Goal: Browse casually: Explore the website without a specific task or goal

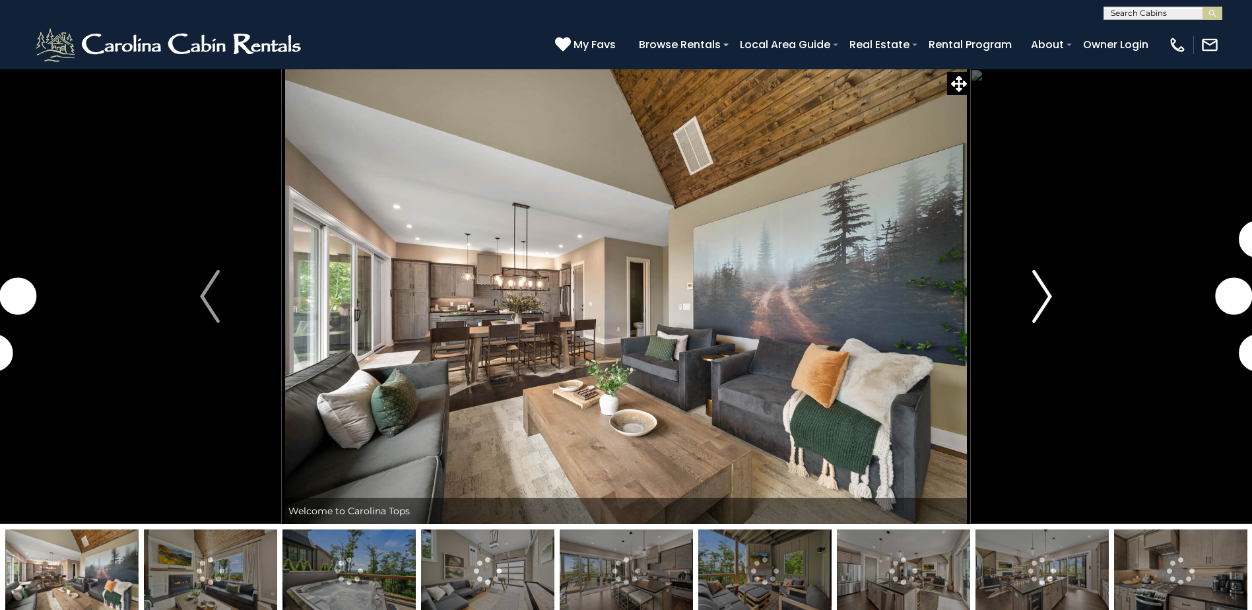
click at [1041, 305] on img "Next" at bounding box center [1042, 296] width 20 height 53
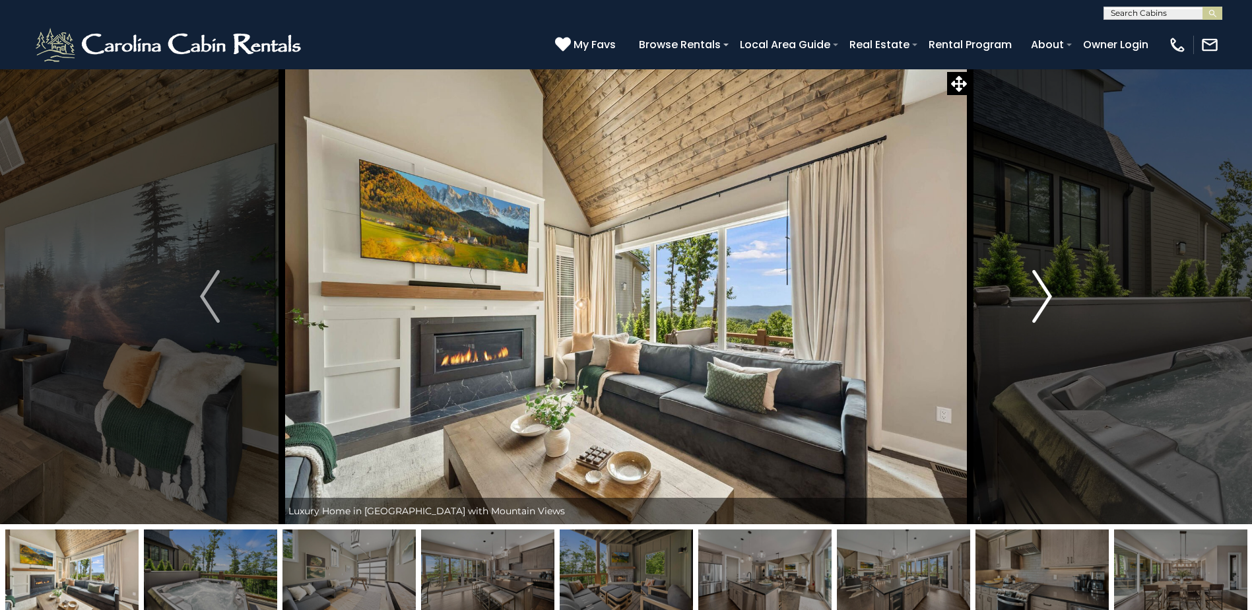
click at [1041, 305] on img "Next" at bounding box center [1042, 296] width 20 height 53
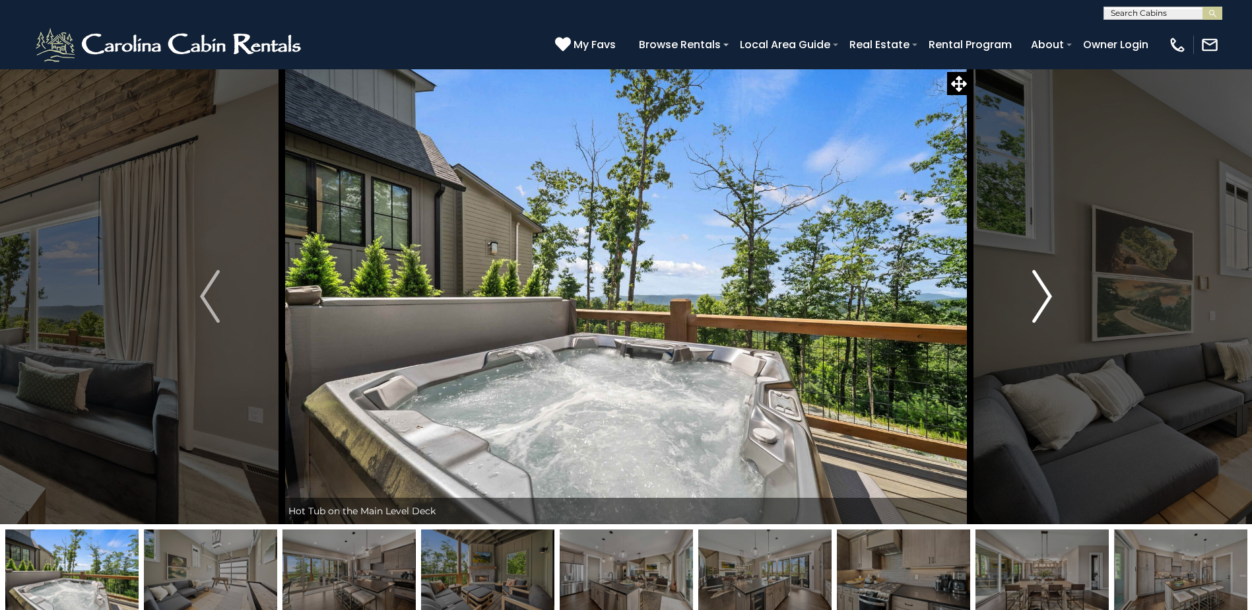
click at [1041, 305] on img "Next" at bounding box center [1042, 296] width 20 height 53
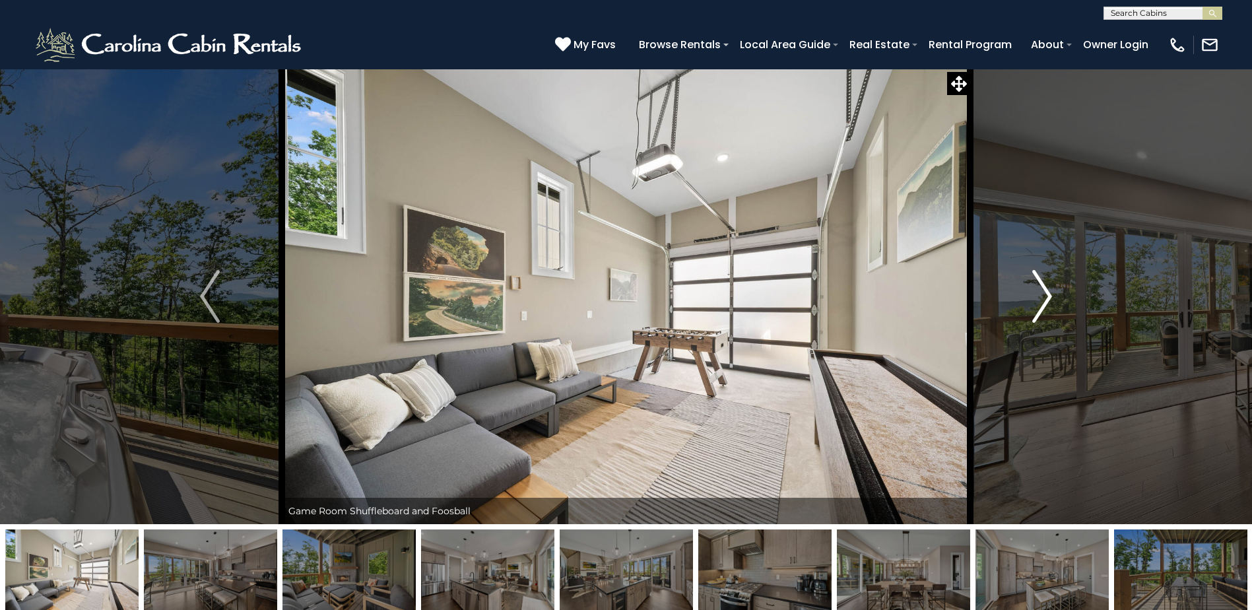
click at [1041, 305] on img "Next" at bounding box center [1042, 296] width 20 height 53
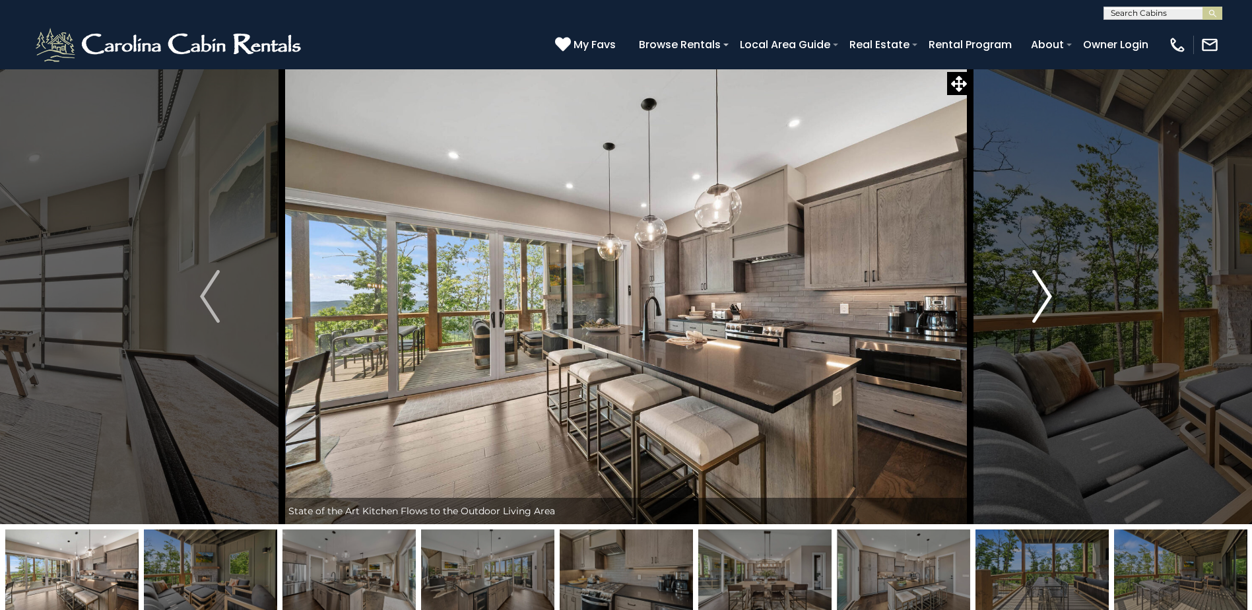
click at [1041, 305] on img "Next" at bounding box center [1042, 296] width 20 height 53
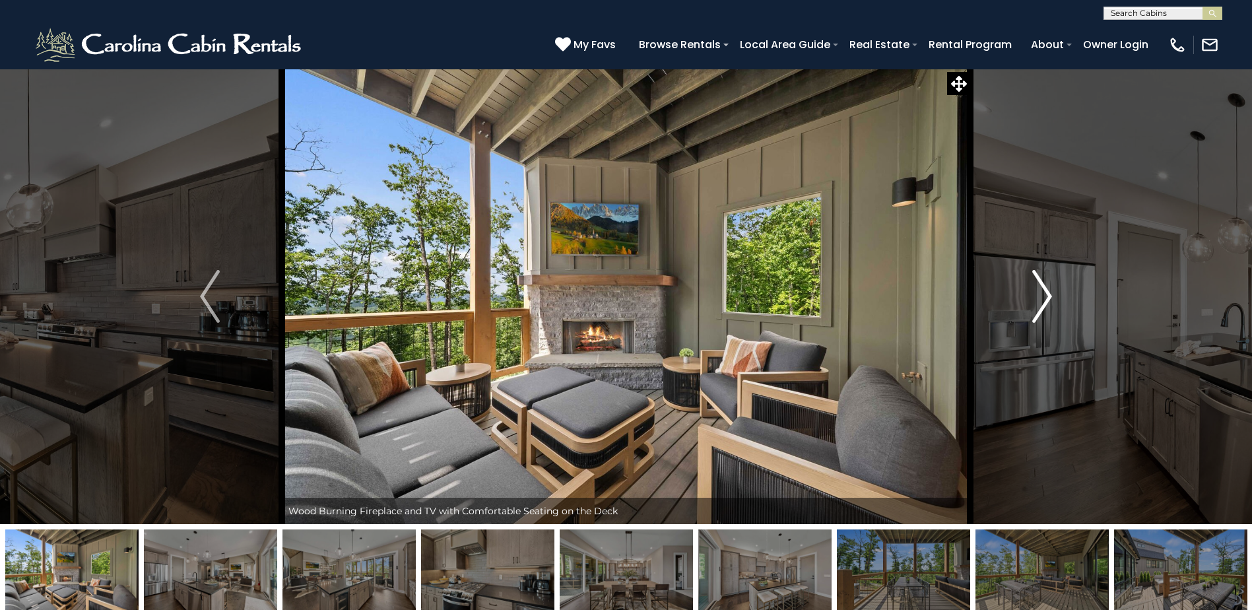
click at [1041, 304] on img "Next" at bounding box center [1042, 296] width 20 height 53
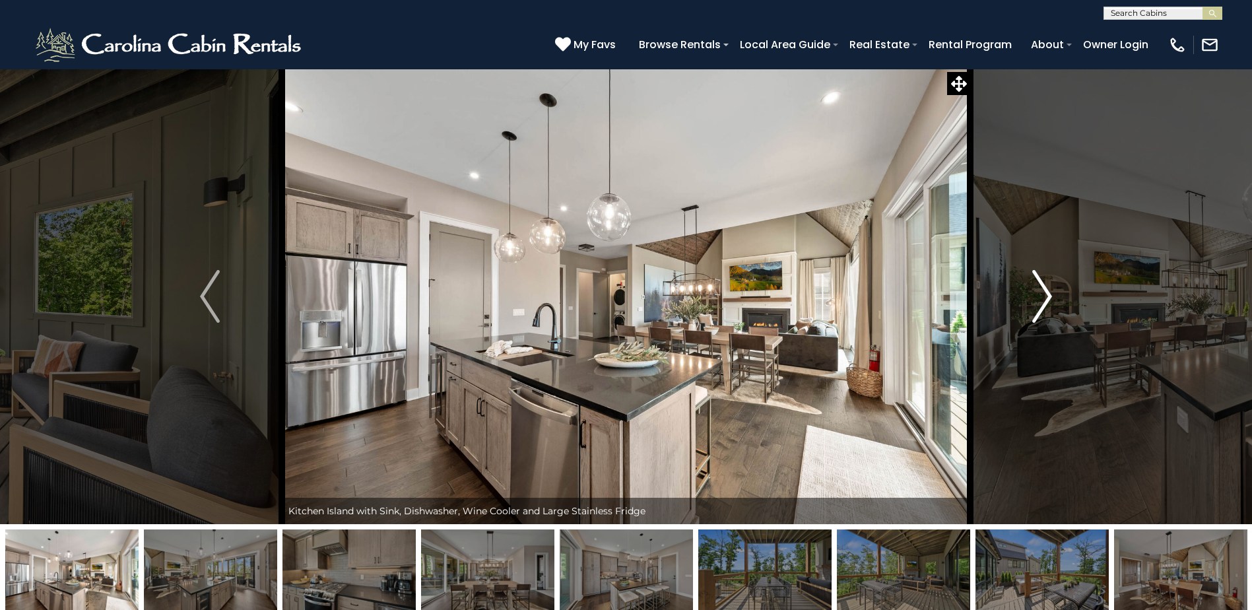
click at [1042, 298] on img "Next" at bounding box center [1042, 296] width 20 height 53
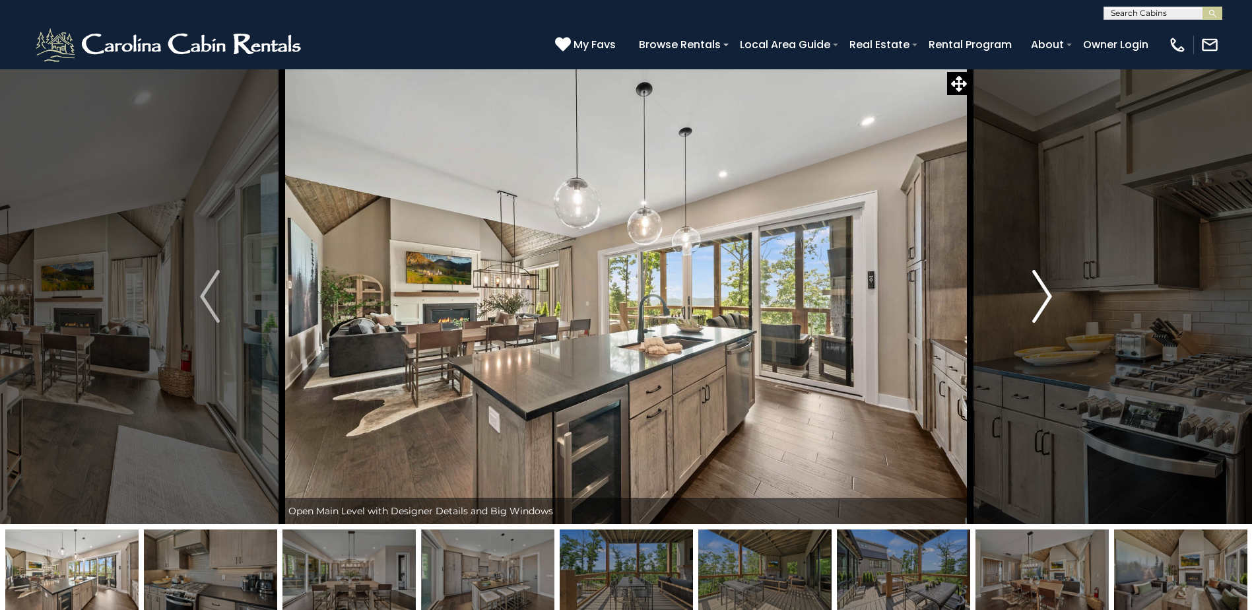
click at [1042, 298] on img "Next" at bounding box center [1042, 296] width 20 height 53
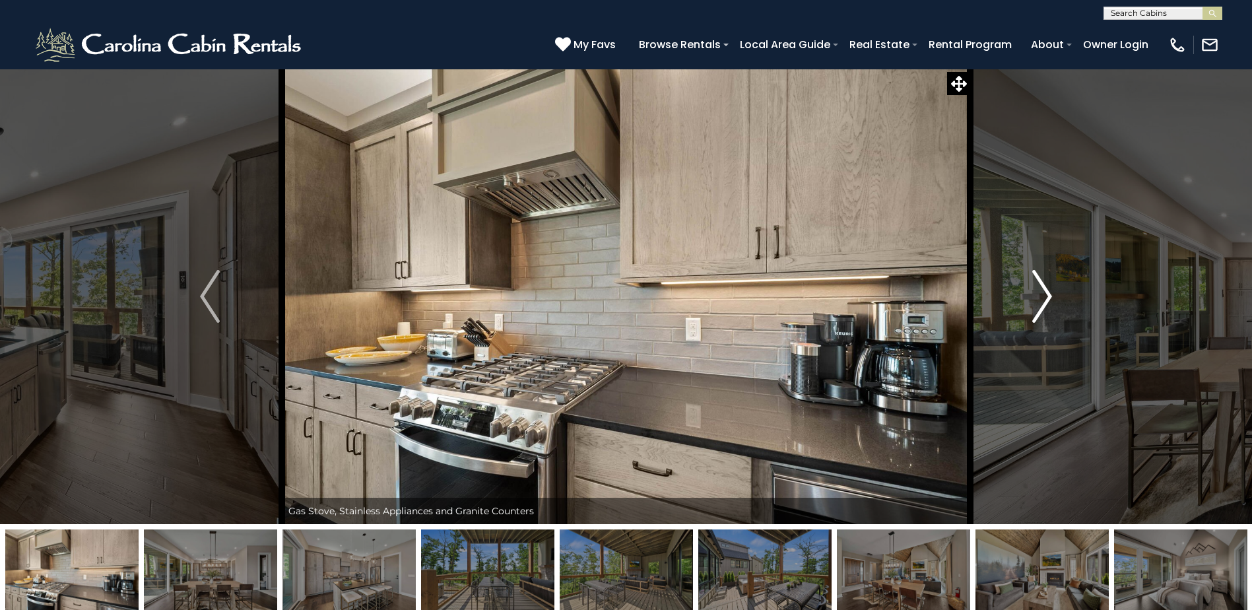
click at [1042, 298] on img "Next" at bounding box center [1042, 296] width 20 height 53
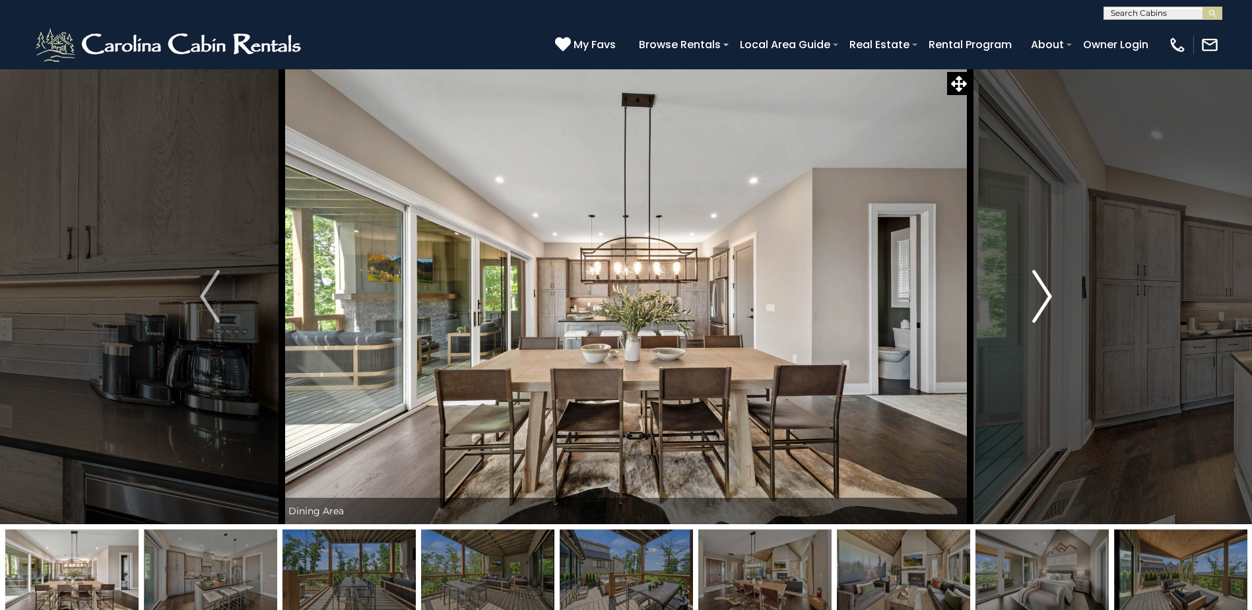
click at [1042, 298] on img "Next" at bounding box center [1042, 296] width 20 height 53
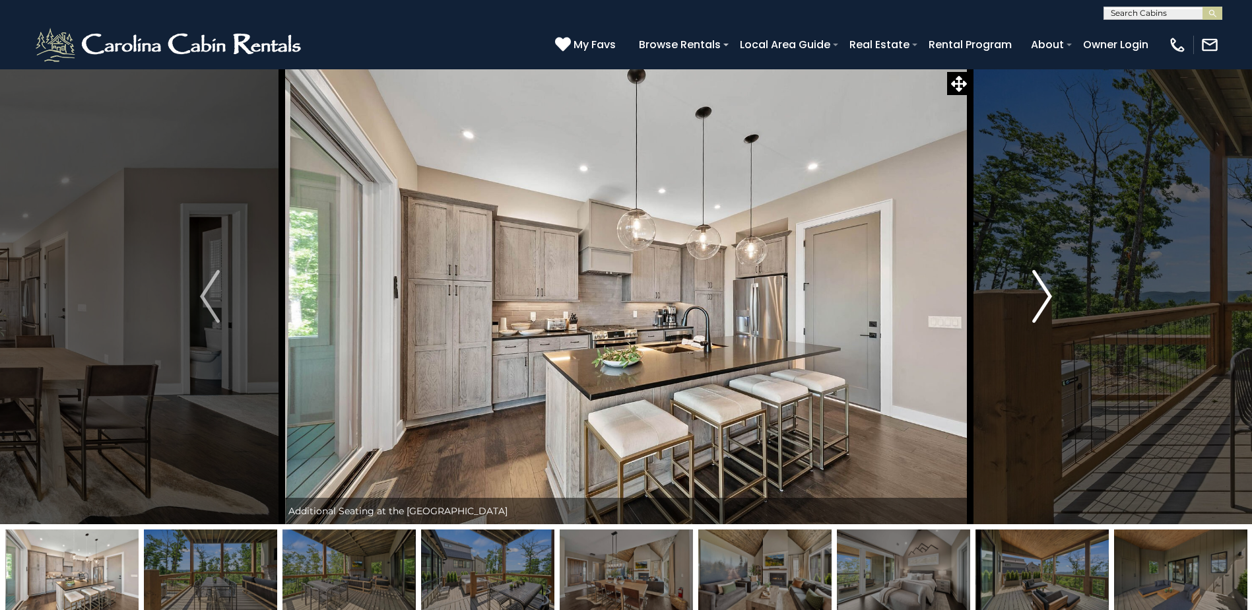
click at [1042, 298] on img "Next" at bounding box center [1042, 296] width 20 height 53
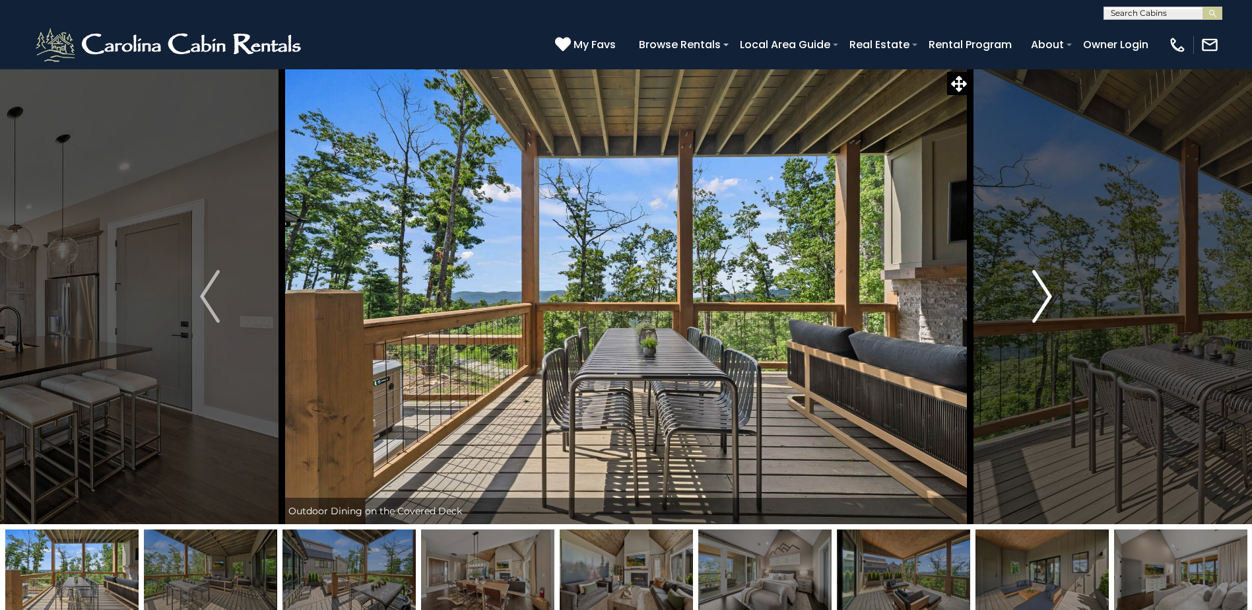
click at [1045, 284] on img "Next" at bounding box center [1042, 296] width 20 height 53
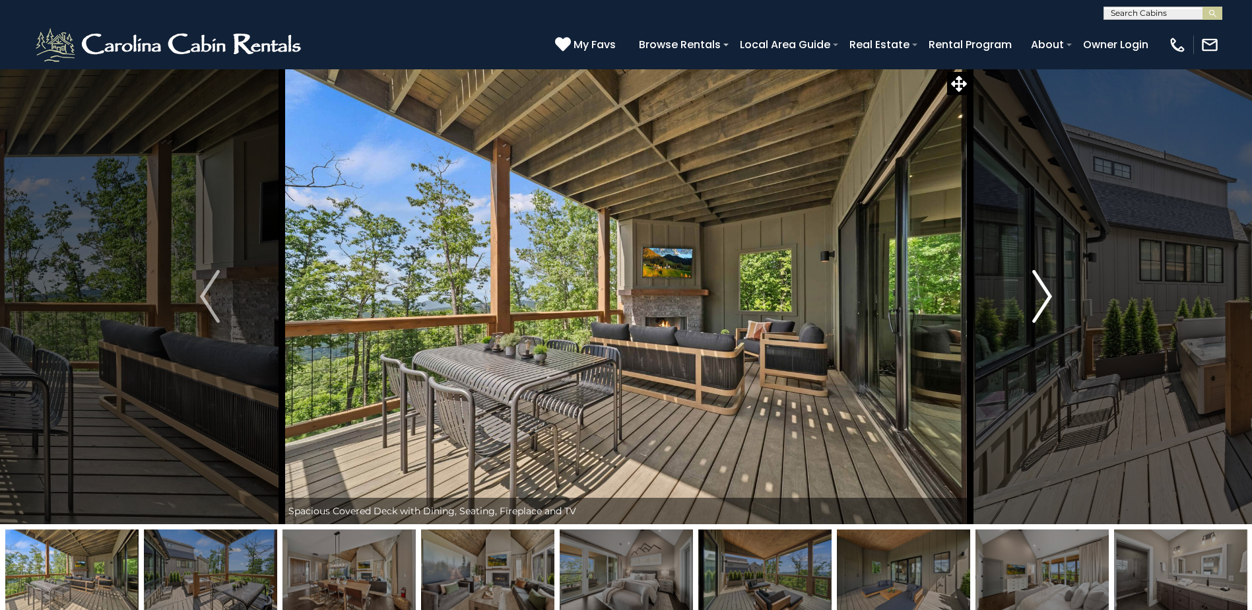
click at [1040, 297] on img "Next" at bounding box center [1042, 296] width 20 height 53
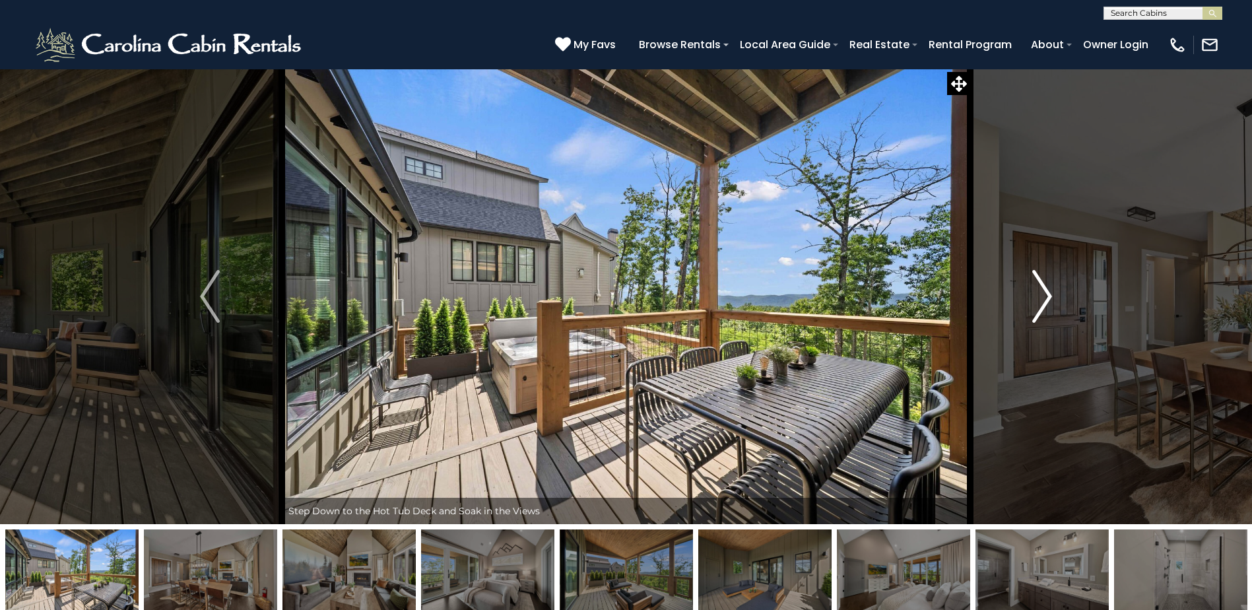
click at [1040, 297] on img "Next" at bounding box center [1042, 296] width 20 height 53
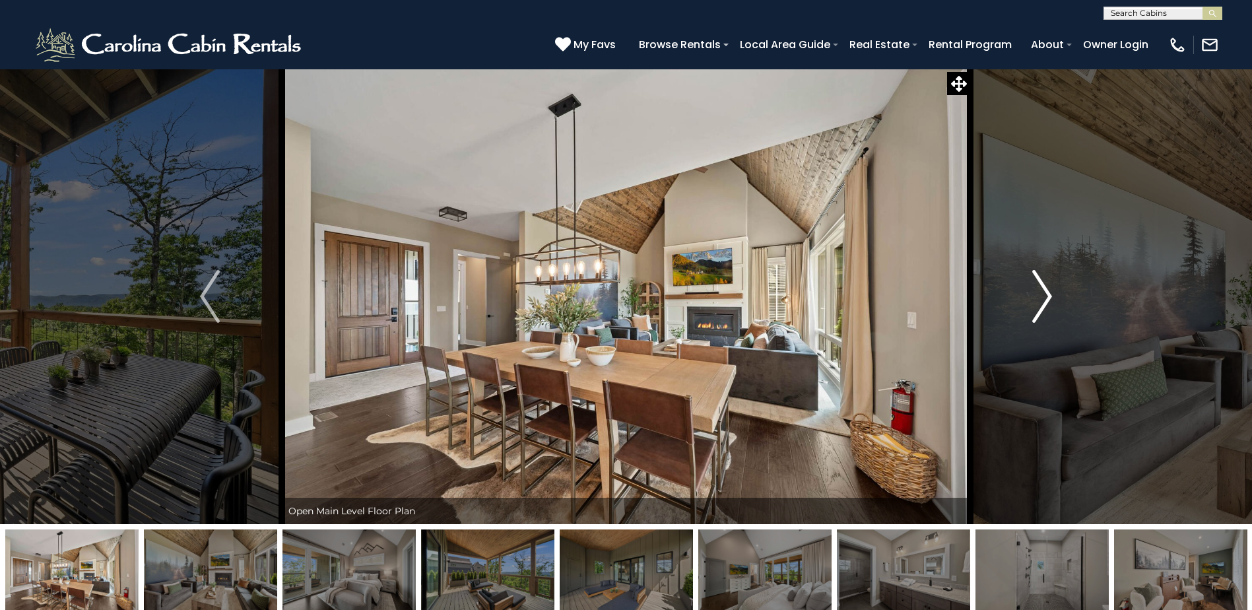
click at [1040, 297] on img "Next" at bounding box center [1042, 296] width 20 height 53
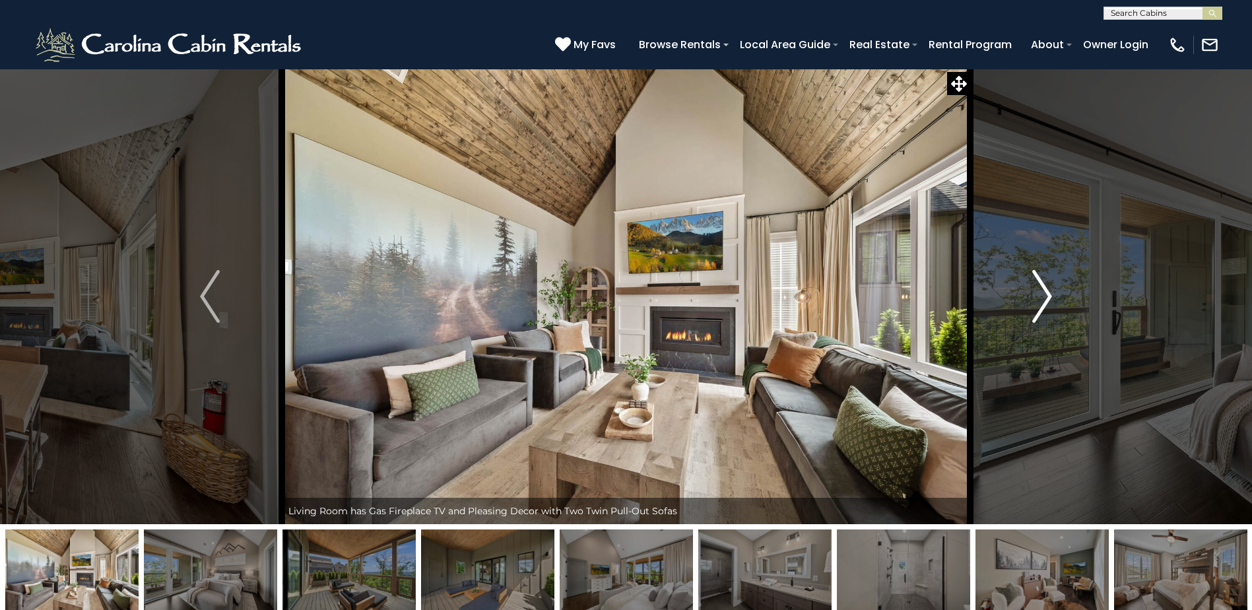
click at [1040, 297] on img "Next" at bounding box center [1042, 296] width 20 height 53
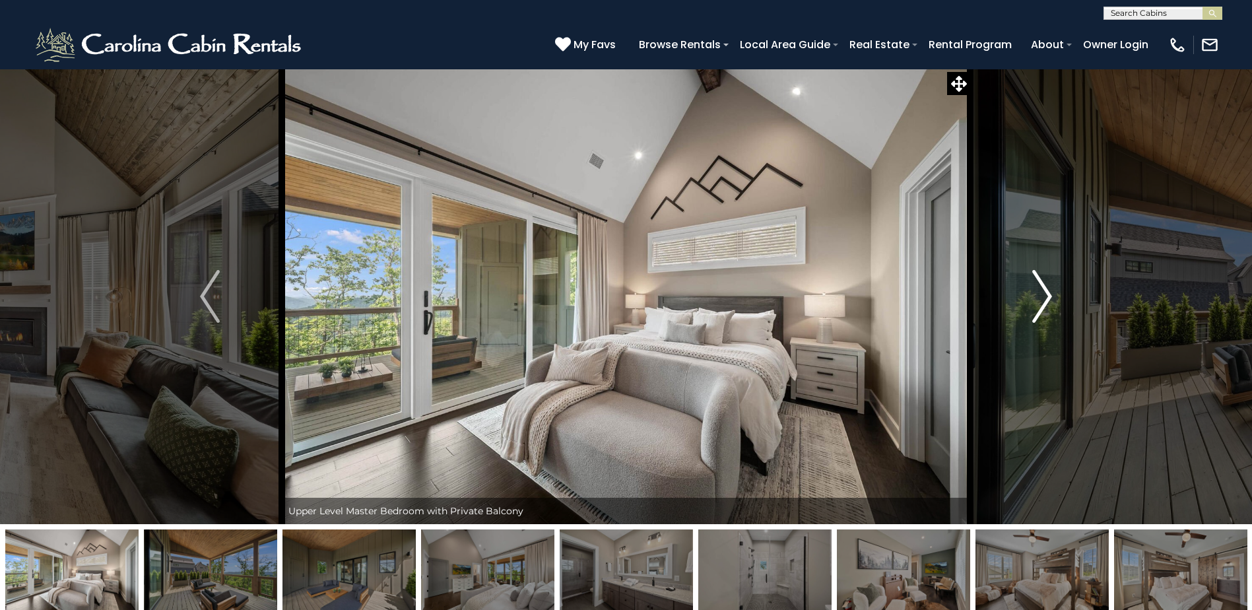
click at [1040, 298] on img "Next" at bounding box center [1042, 296] width 20 height 53
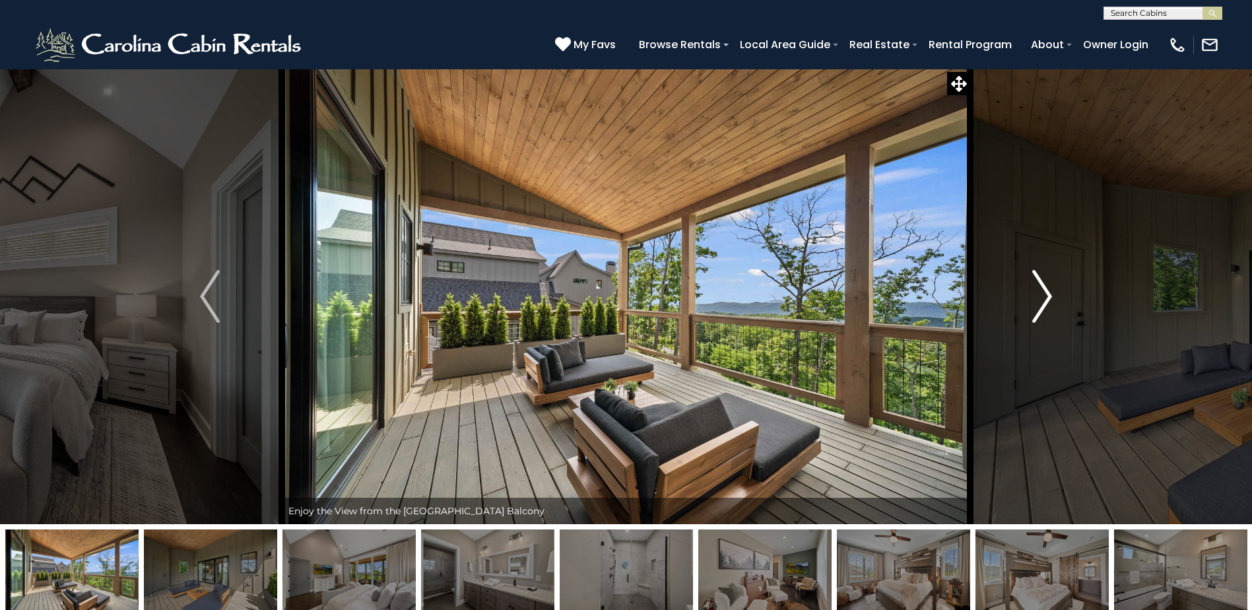
click at [1040, 298] on img "Next" at bounding box center [1042, 296] width 20 height 53
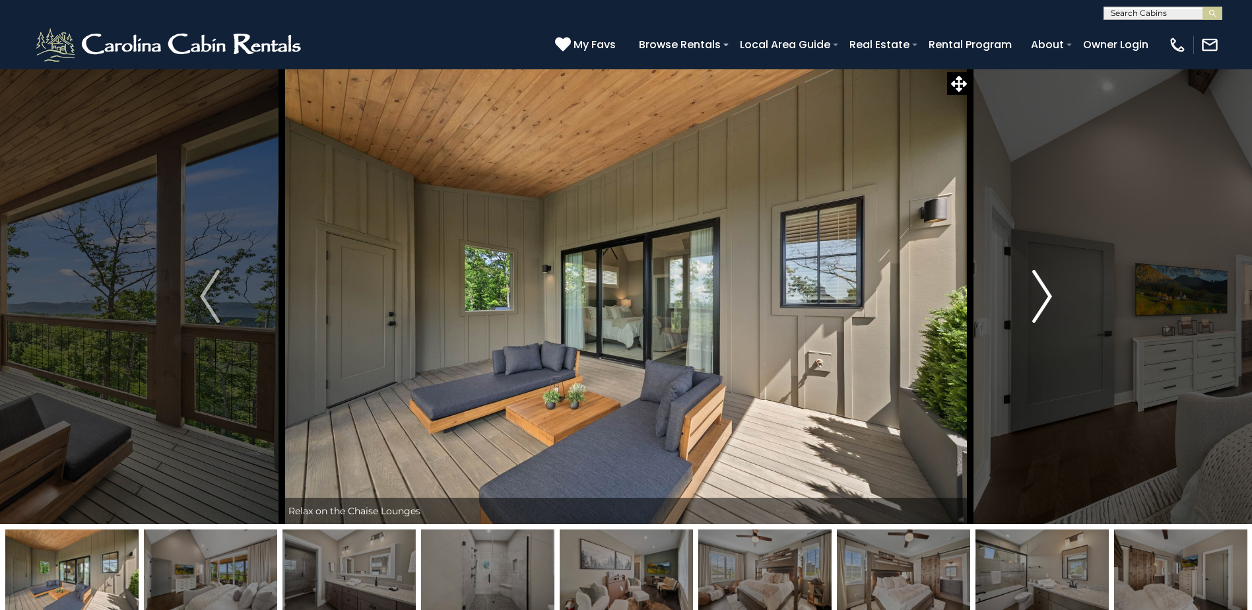
click at [1040, 298] on img "Next" at bounding box center [1042, 296] width 20 height 53
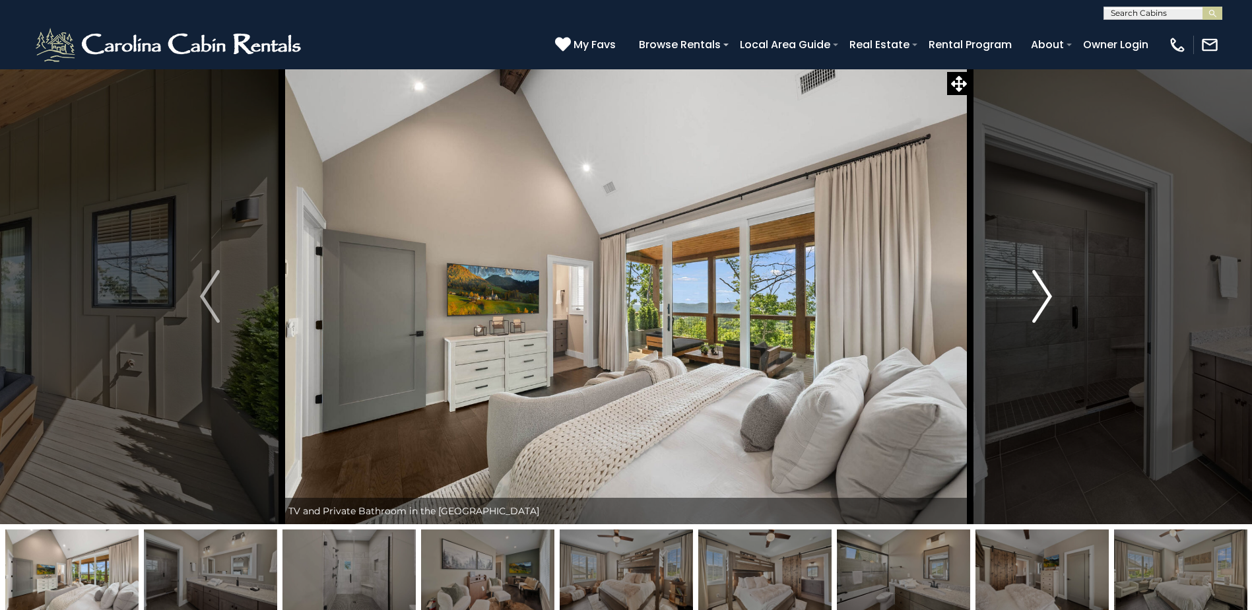
click at [1040, 298] on img "Next" at bounding box center [1042, 296] width 20 height 53
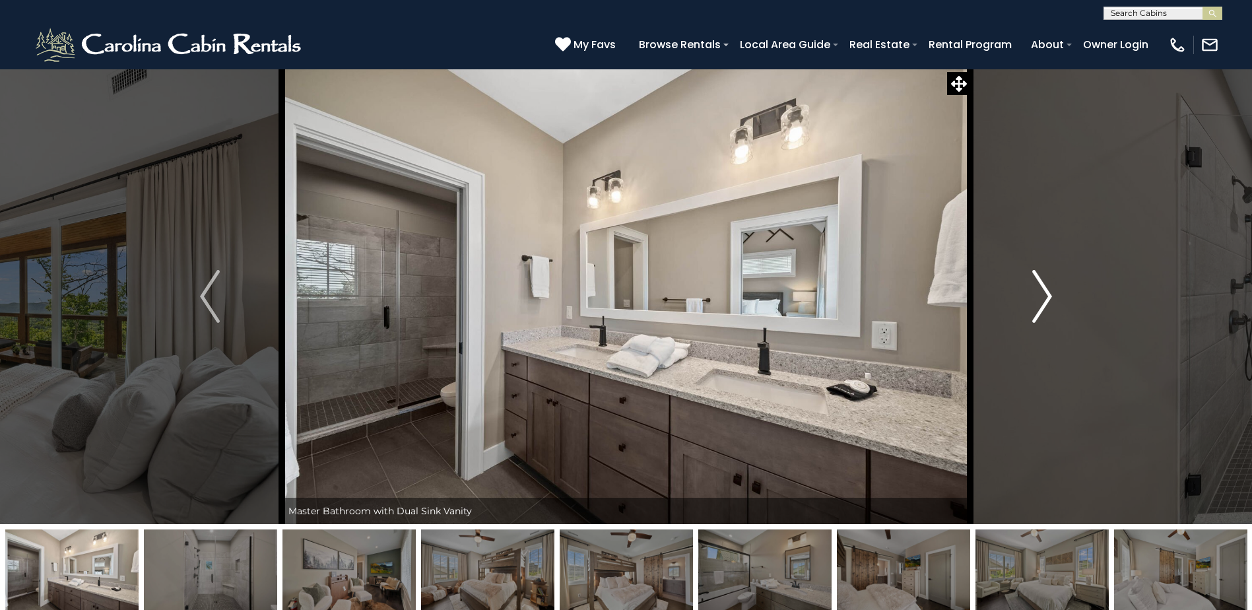
click at [1040, 298] on img "Next" at bounding box center [1042, 296] width 20 height 53
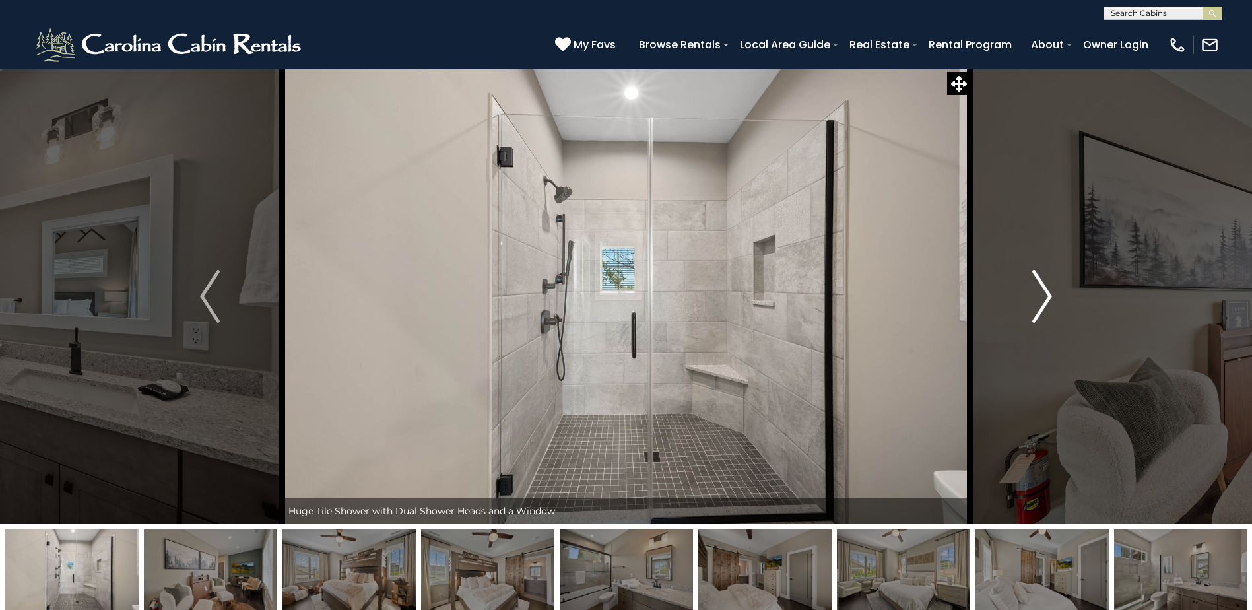
click at [1040, 298] on img "Next" at bounding box center [1042, 296] width 20 height 53
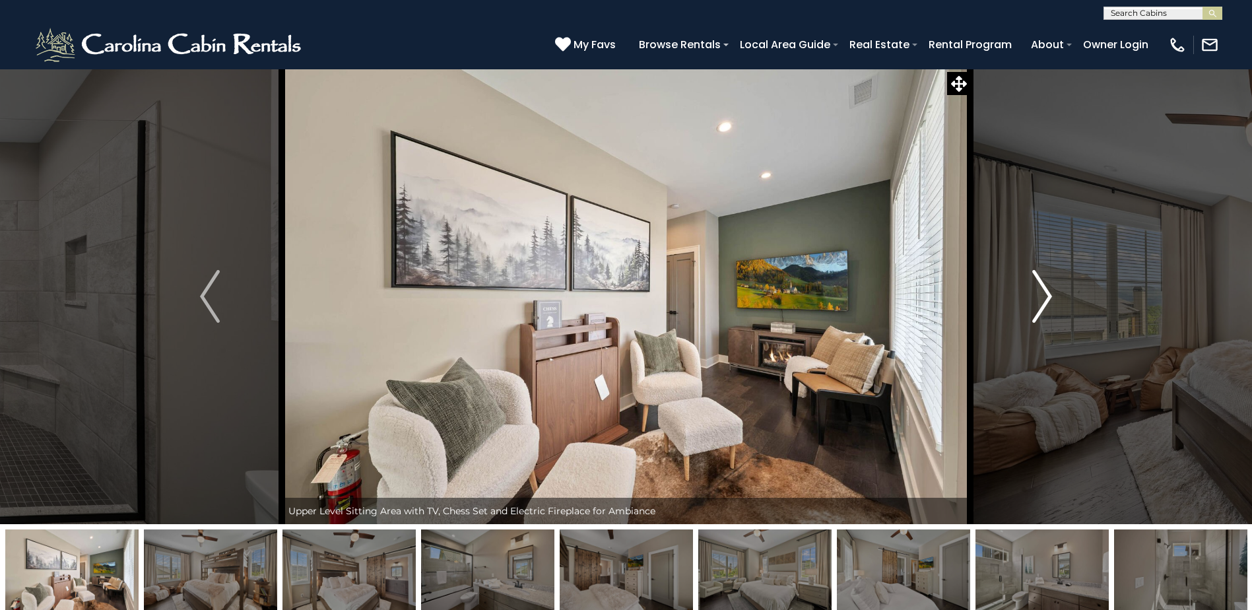
click at [1040, 298] on img "Next" at bounding box center [1042, 296] width 20 height 53
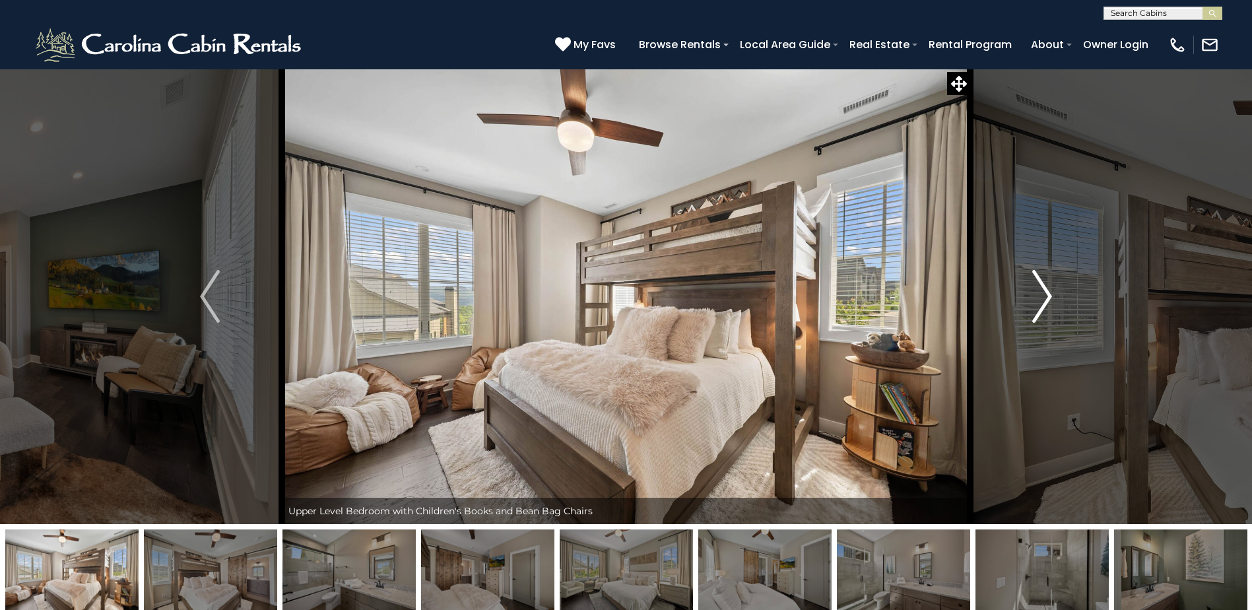
click at [1040, 298] on img "Next" at bounding box center [1042, 296] width 20 height 53
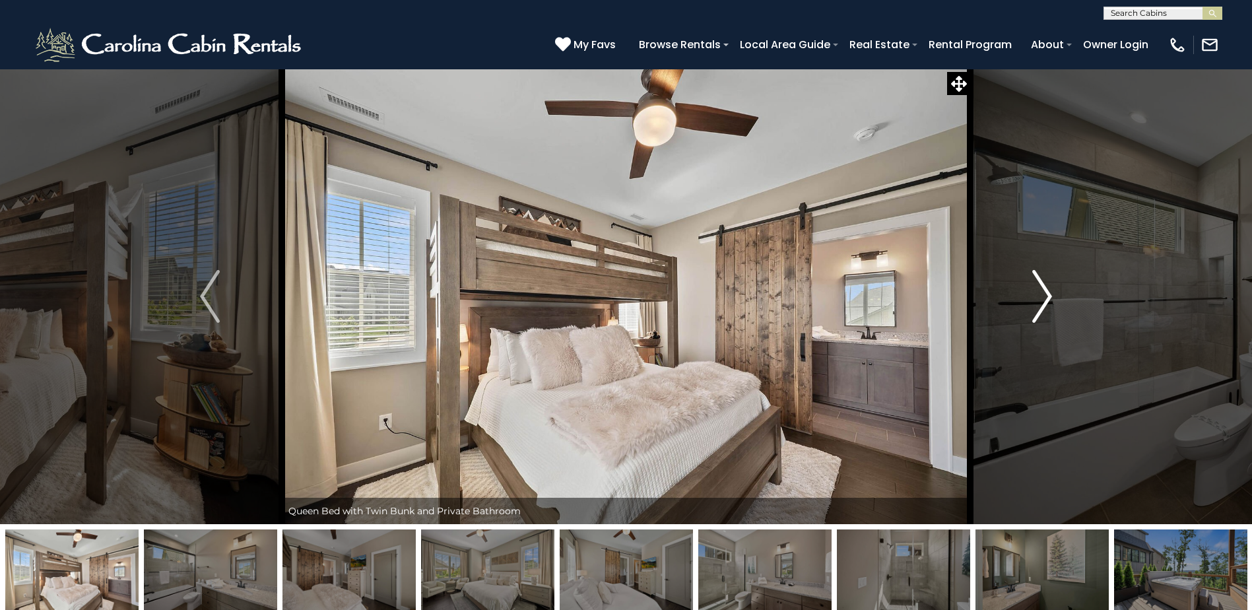
click at [1040, 298] on img "Next" at bounding box center [1042, 296] width 20 height 53
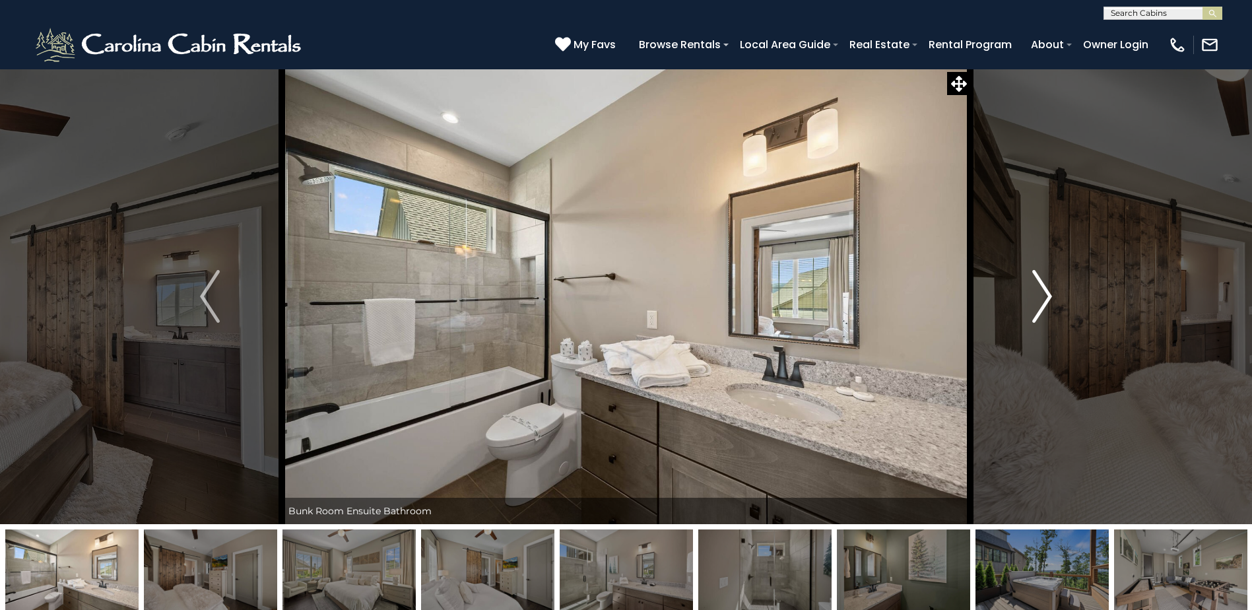
click at [1040, 298] on img "Next" at bounding box center [1042, 296] width 20 height 53
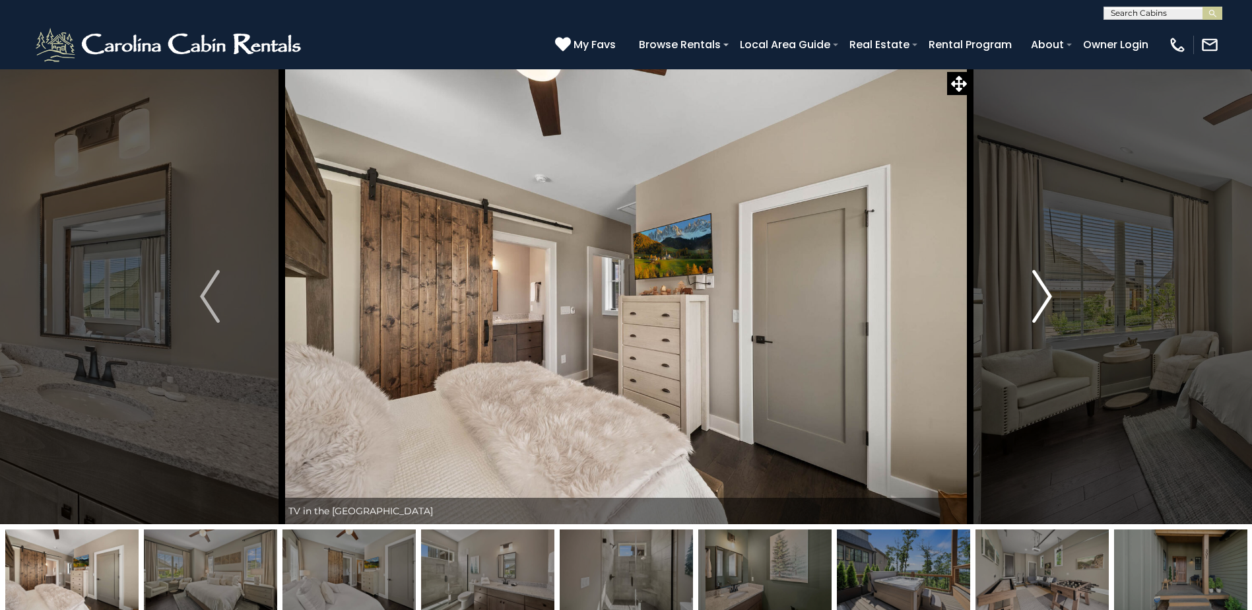
click at [1040, 298] on img "Next" at bounding box center [1042, 296] width 20 height 53
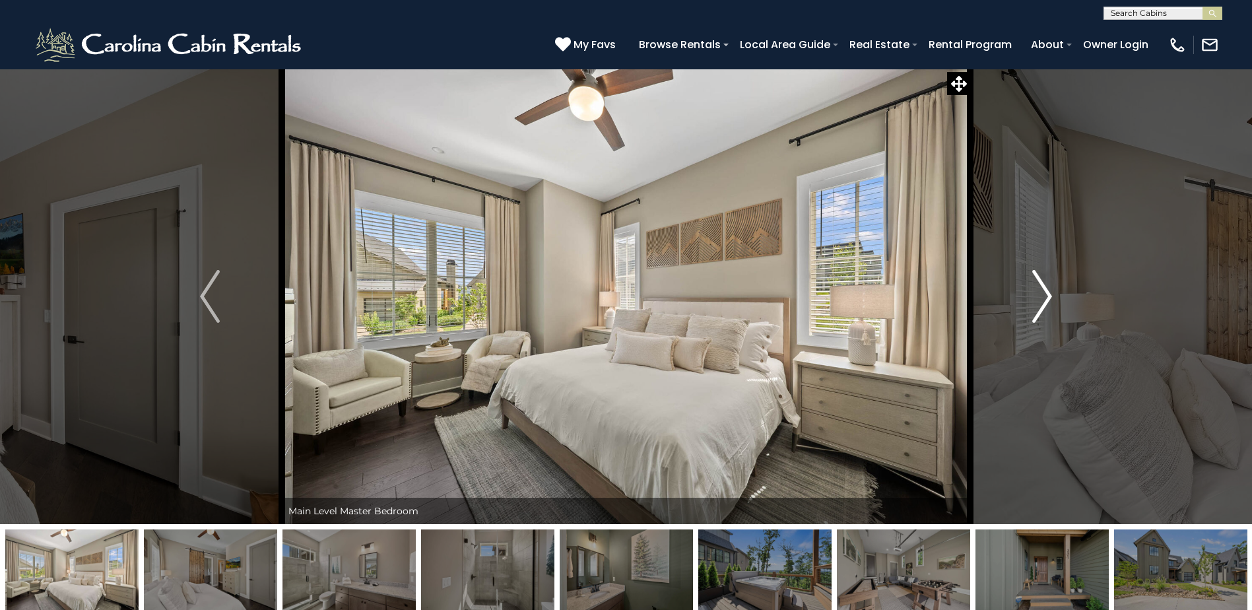
click at [1040, 298] on img "Next" at bounding box center [1042, 296] width 20 height 53
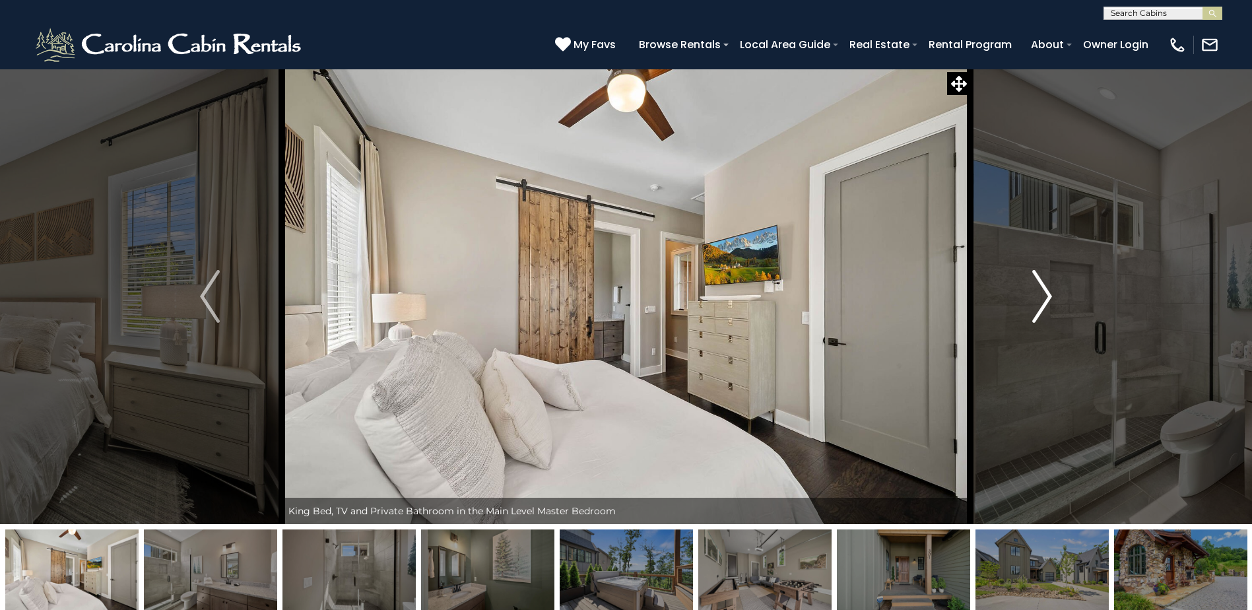
click at [1040, 298] on img "Next" at bounding box center [1042, 296] width 20 height 53
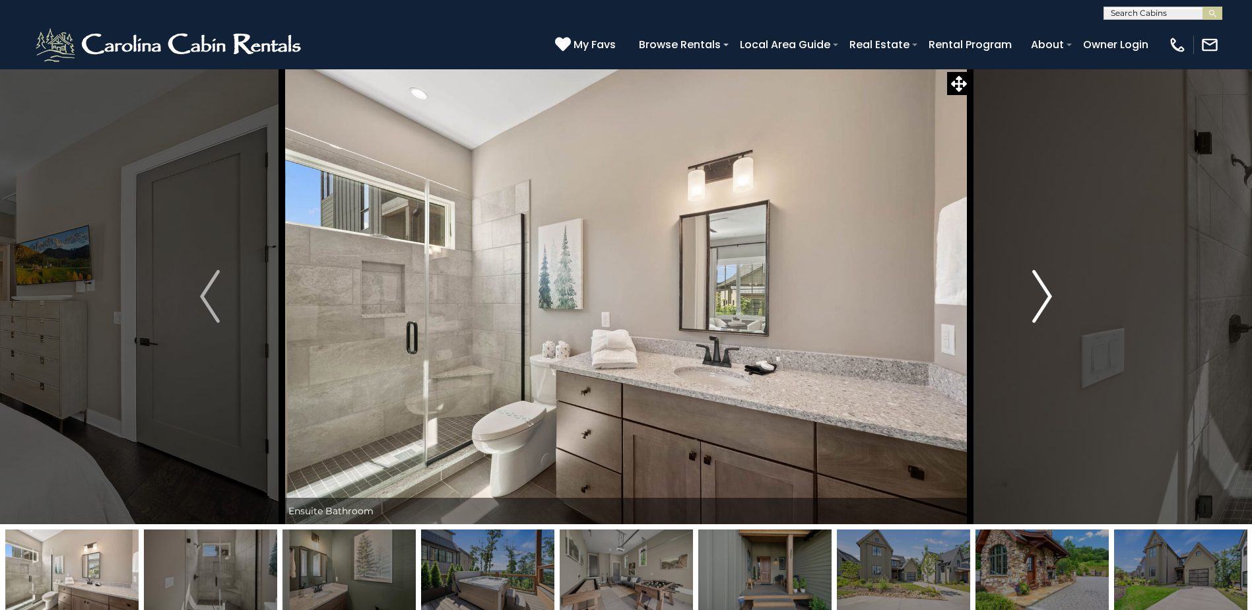
click at [1040, 298] on img "Next" at bounding box center [1042, 296] width 20 height 53
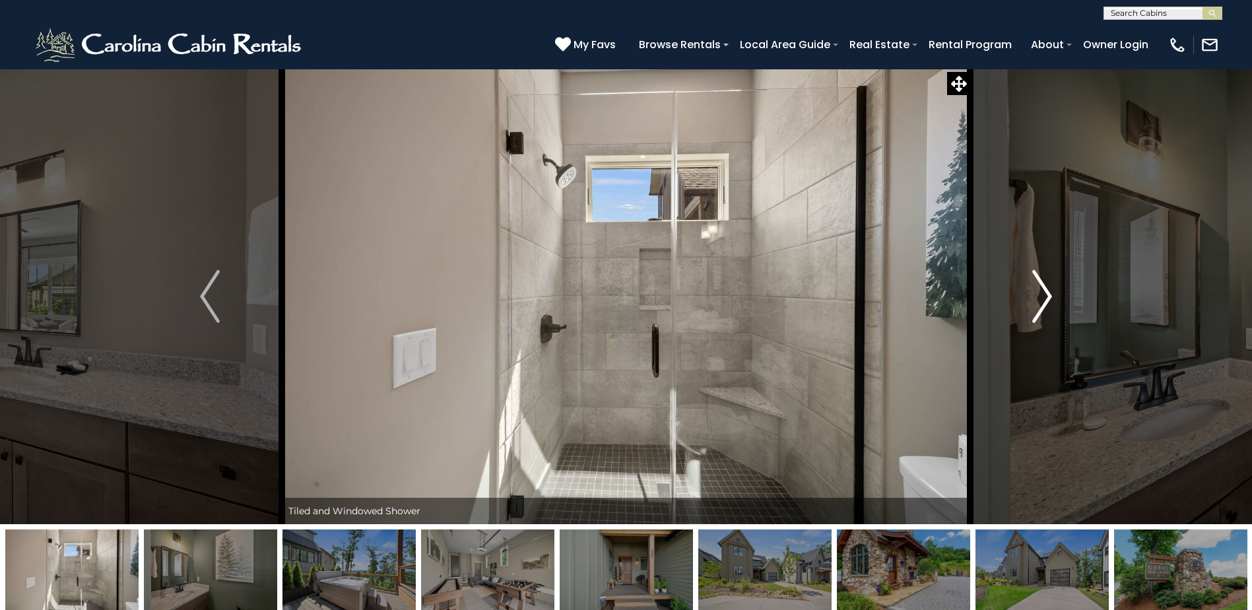
click at [1040, 298] on img "Next" at bounding box center [1042, 296] width 20 height 53
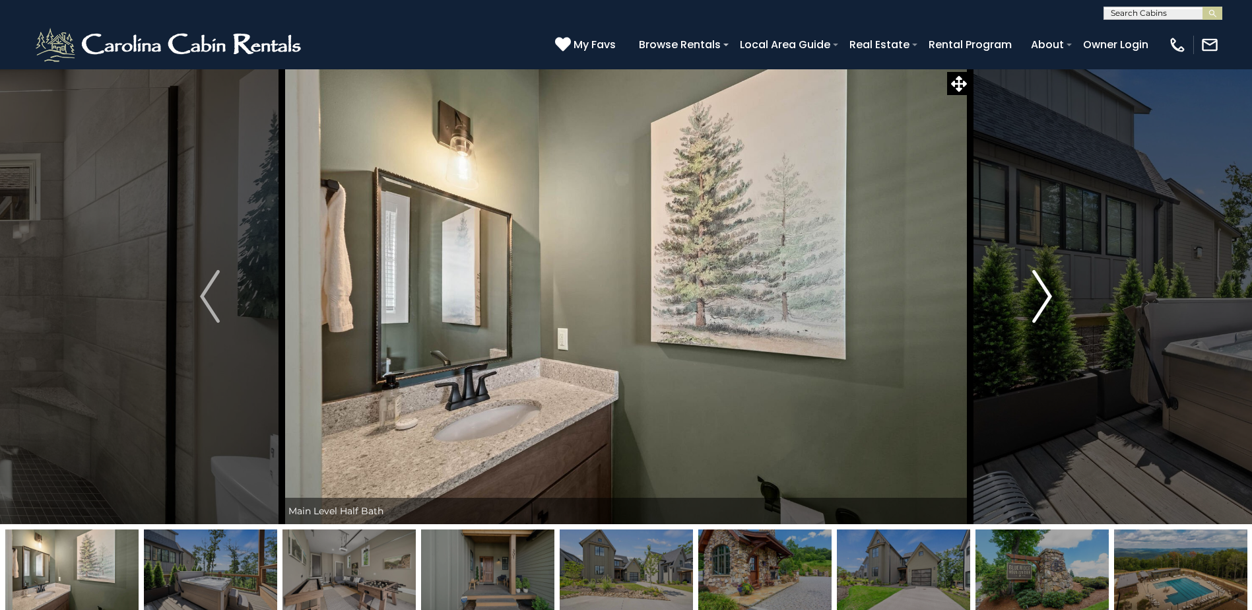
click at [1040, 298] on img "Next" at bounding box center [1042, 296] width 20 height 53
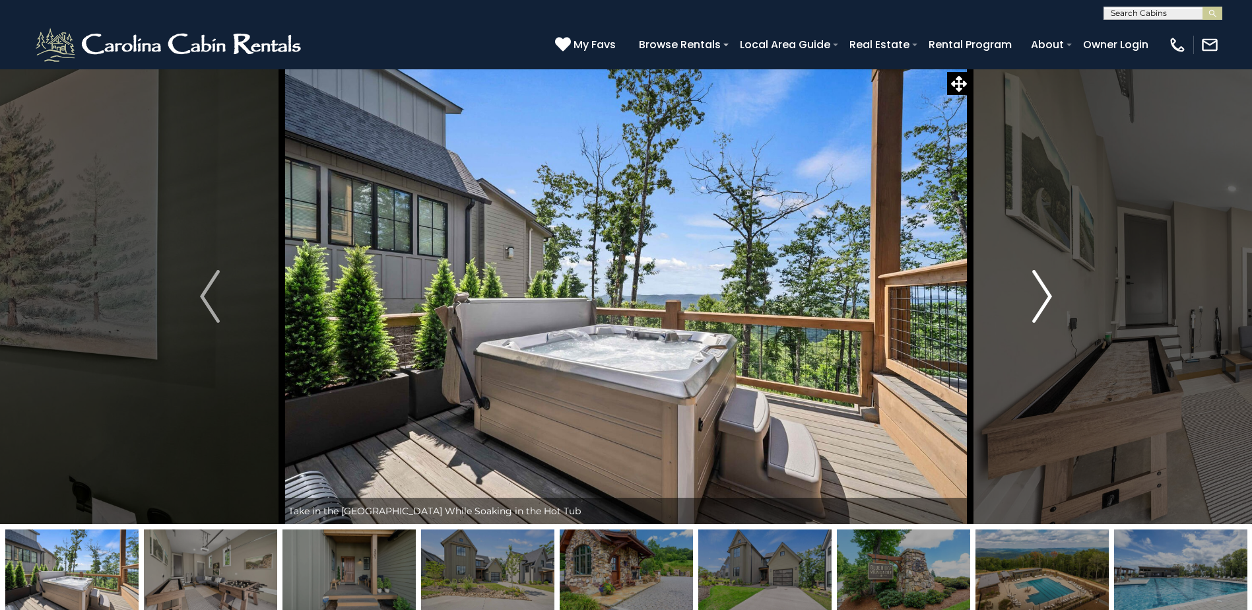
click at [1040, 298] on img "Next" at bounding box center [1042, 296] width 20 height 53
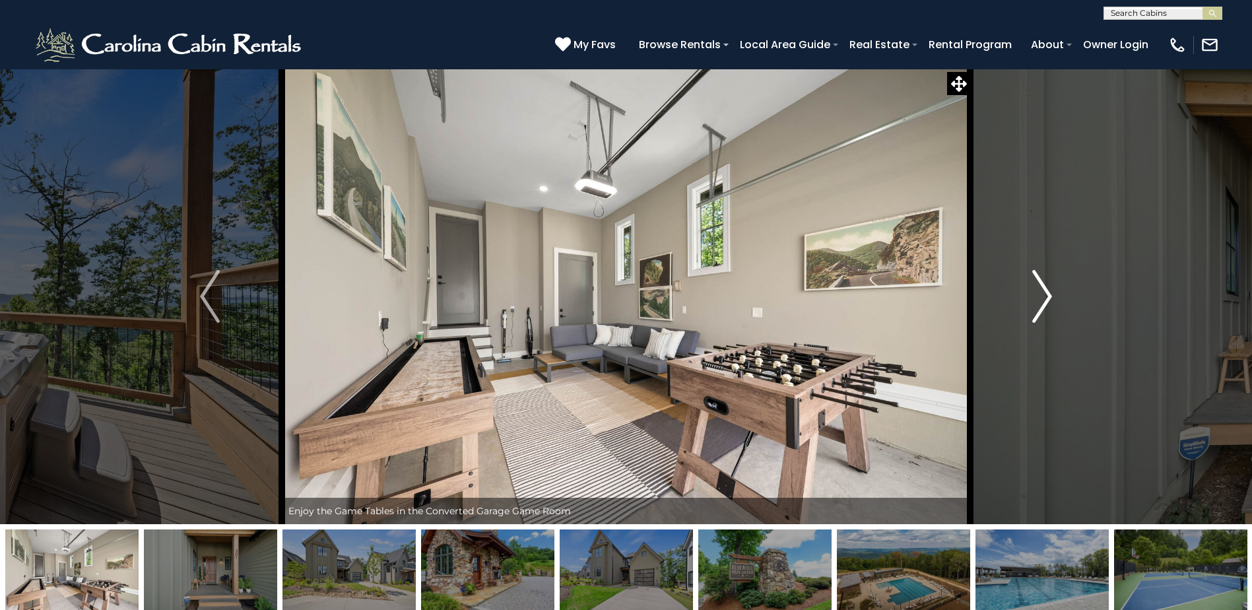
click at [1040, 298] on img "Next" at bounding box center [1042, 296] width 20 height 53
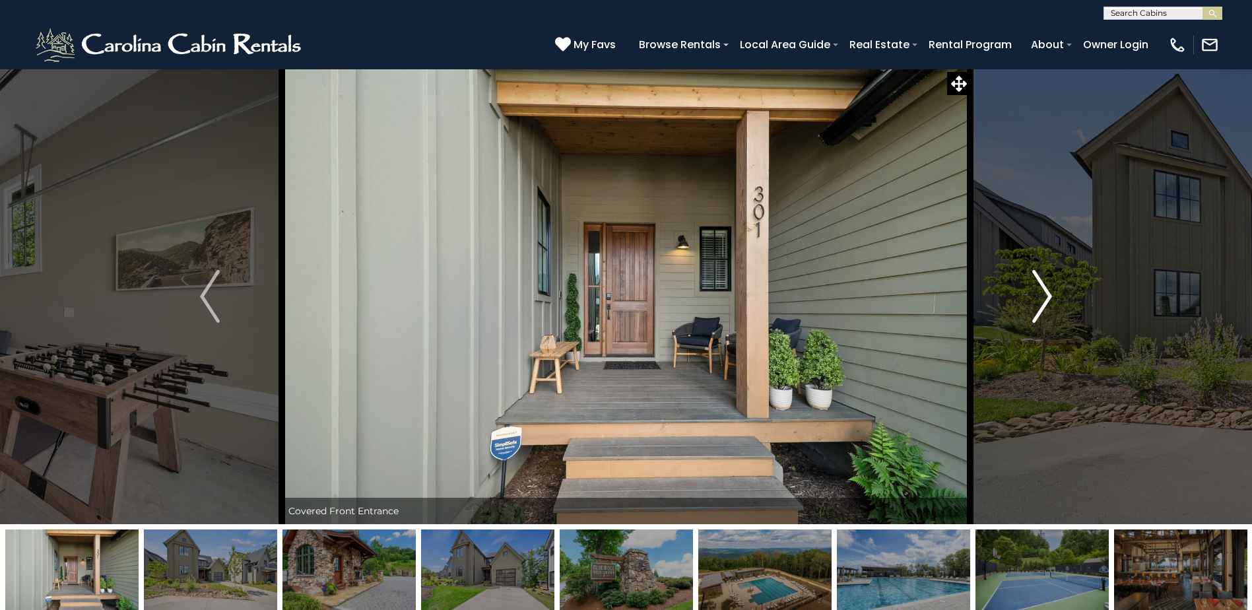
click at [1040, 298] on img "Next" at bounding box center [1042, 296] width 20 height 53
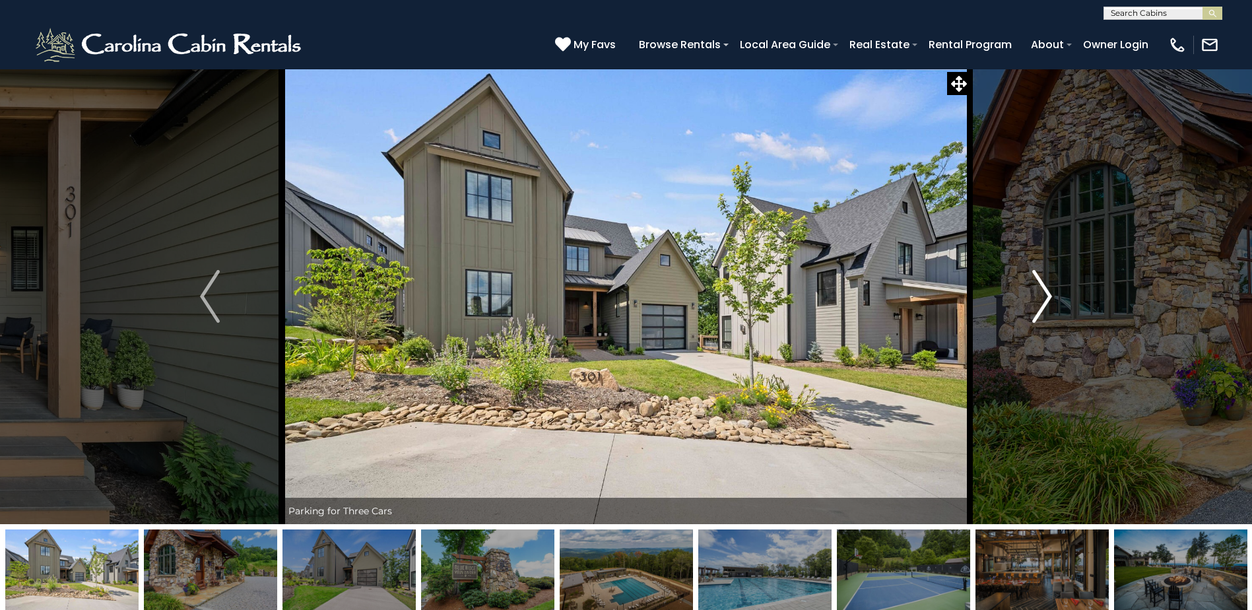
click at [1040, 298] on img "Next" at bounding box center [1042, 296] width 20 height 53
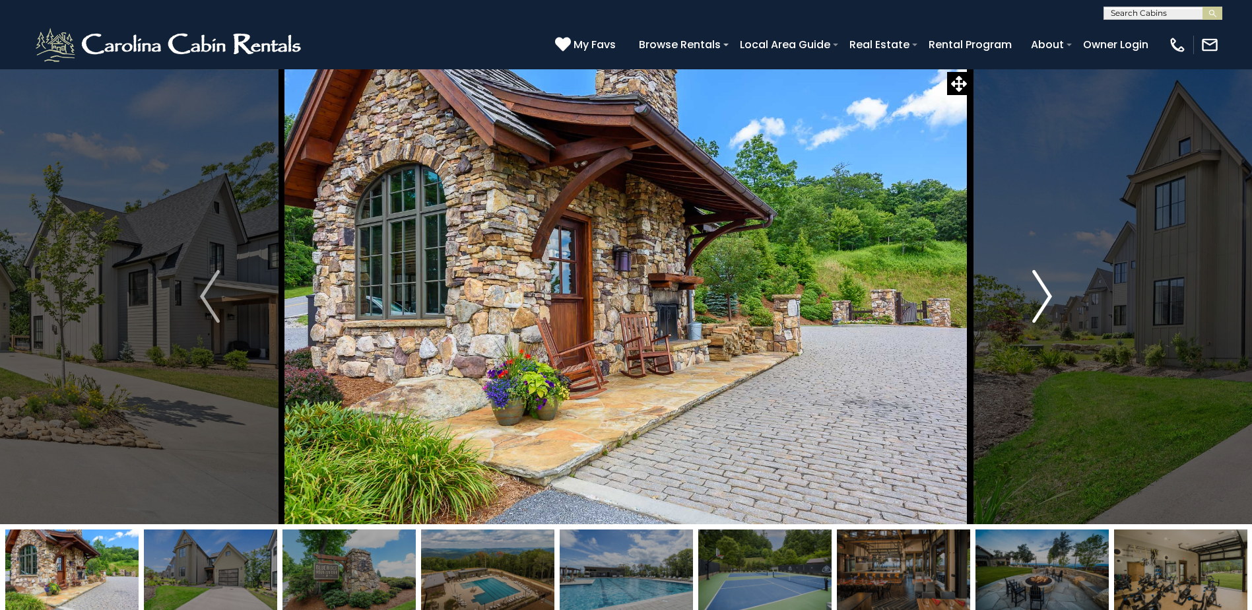
click at [1040, 298] on img "Next" at bounding box center [1042, 296] width 20 height 53
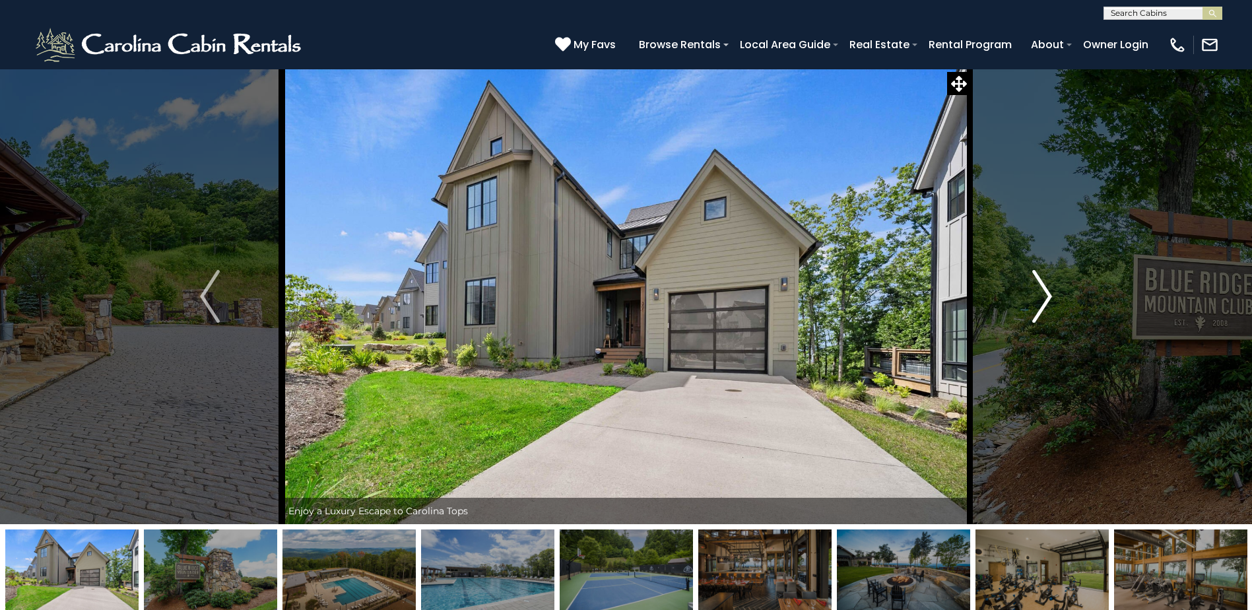
click at [1040, 298] on img "Next" at bounding box center [1042, 296] width 20 height 53
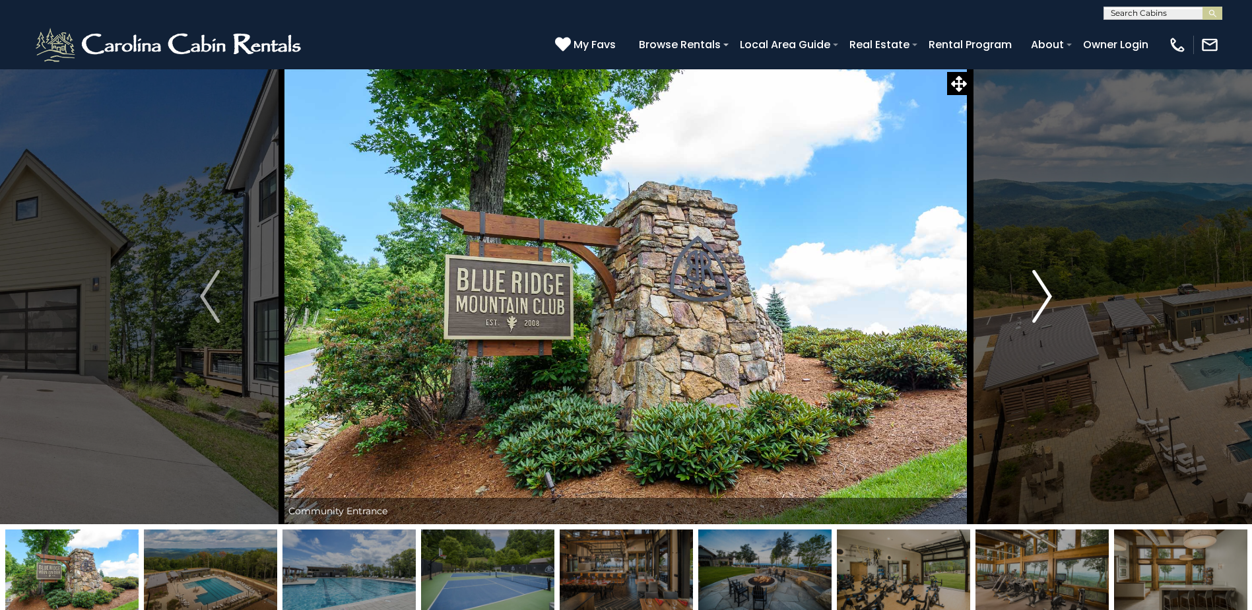
click at [1040, 298] on img "Next" at bounding box center [1042, 296] width 20 height 53
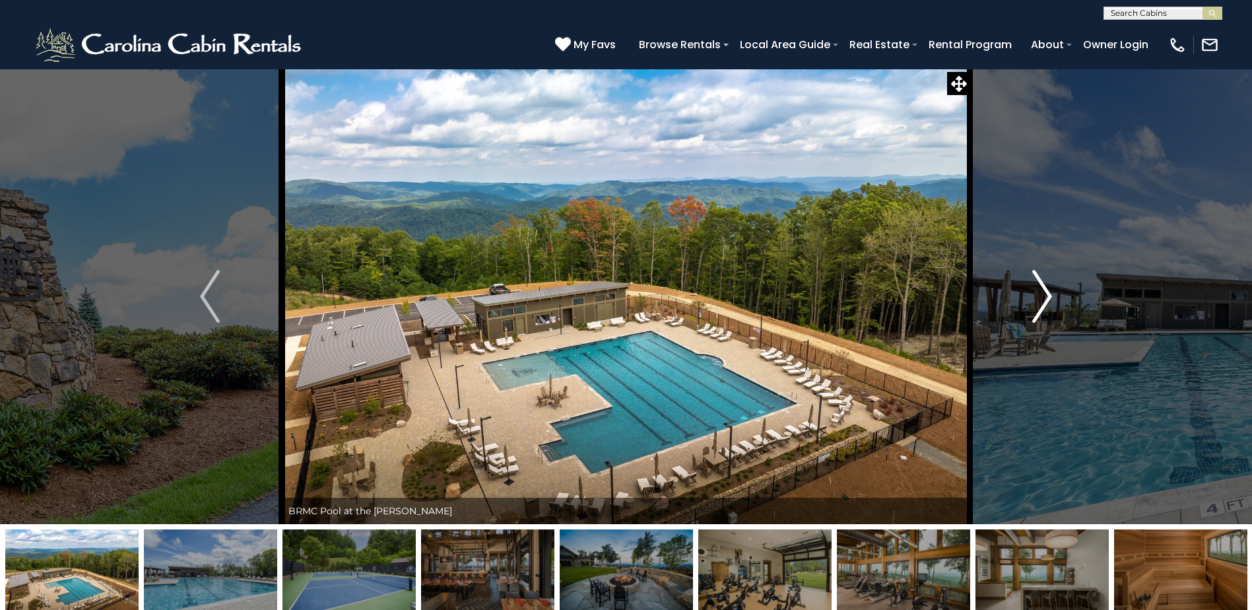
click at [1040, 298] on img "Next" at bounding box center [1042, 296] width 20 height 53
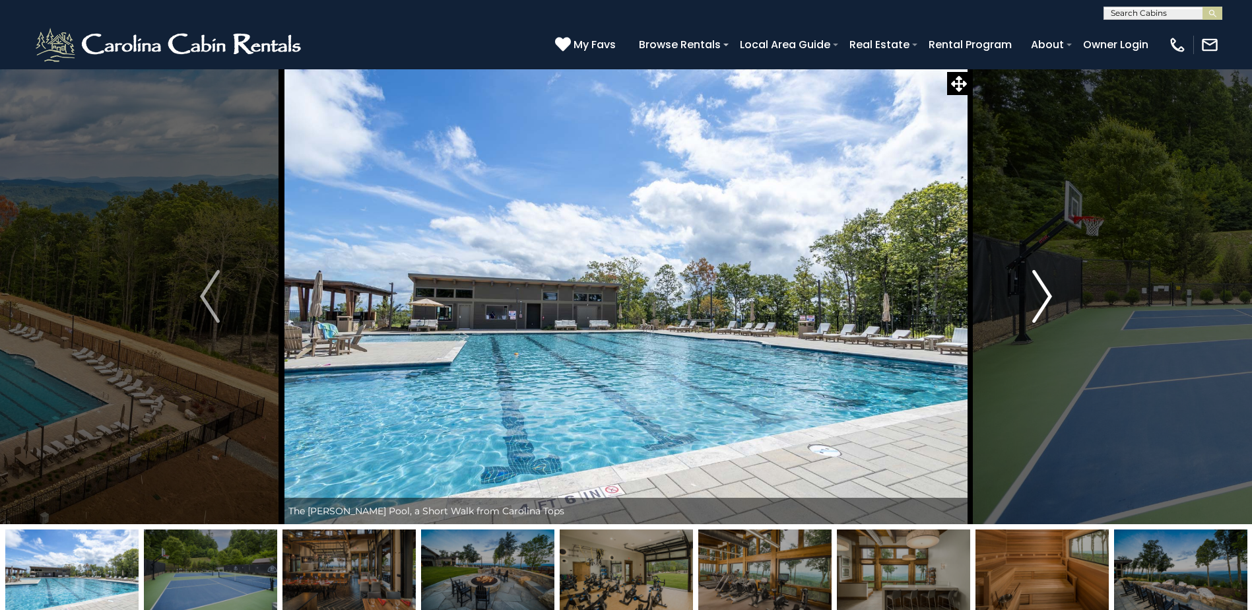
click at [1040, 298] on img "Next" at bounding box center [1042, 296] width 20 height 53
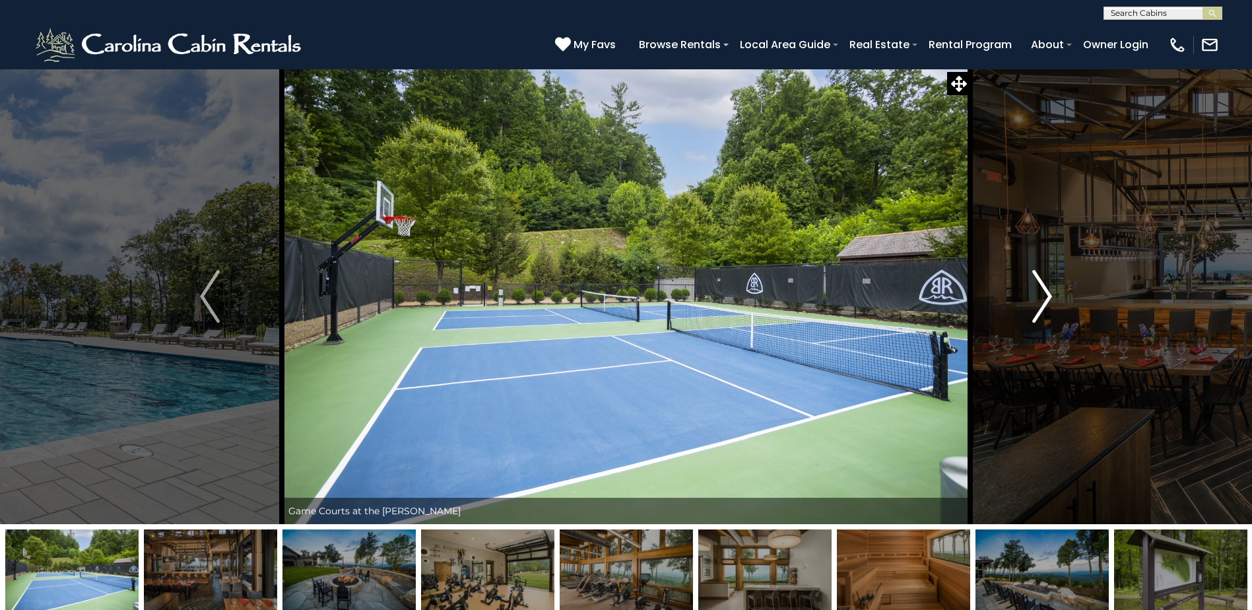
click at [1040, 298] on img "Next" at bounding box center [1042, 296] width 20 height 53
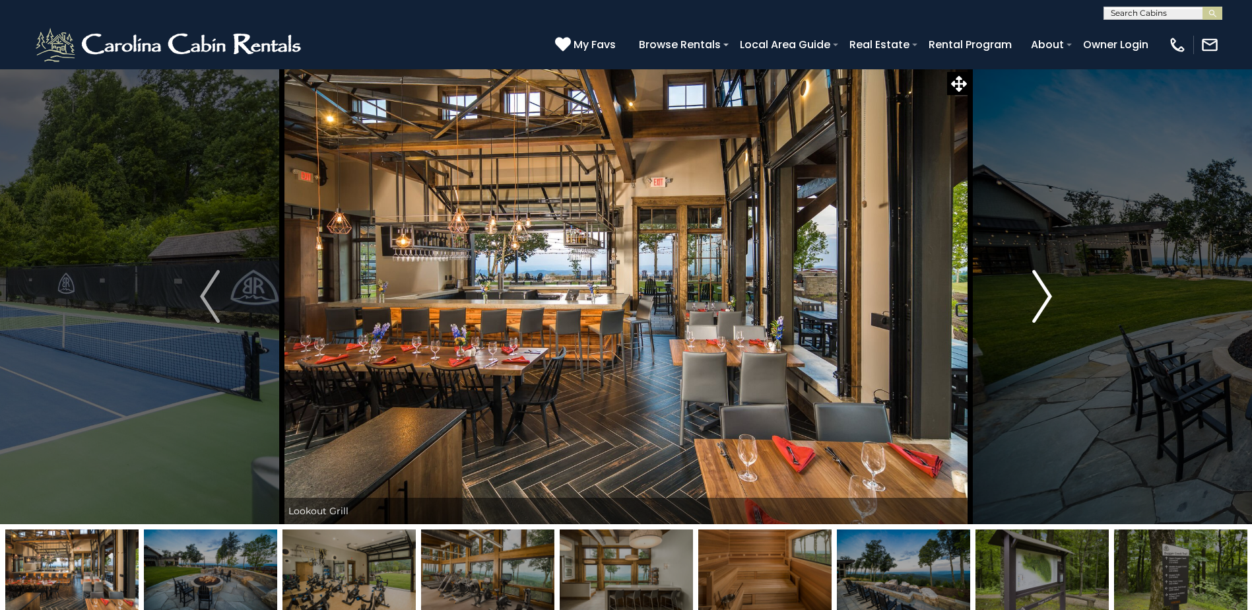
click at [1040, 298] on img "Next" at bounding box center [1042, 296] width 20 height 53
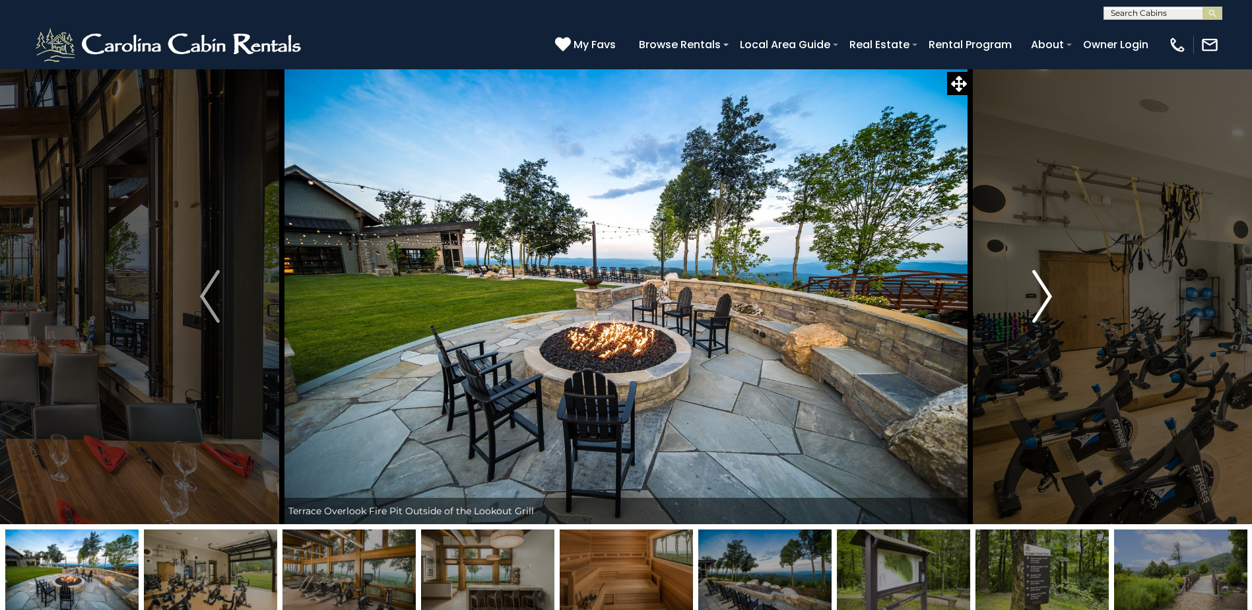
click at [1040, 298] on img "Next" at bounding box center [1042, 296] width 20 height 53
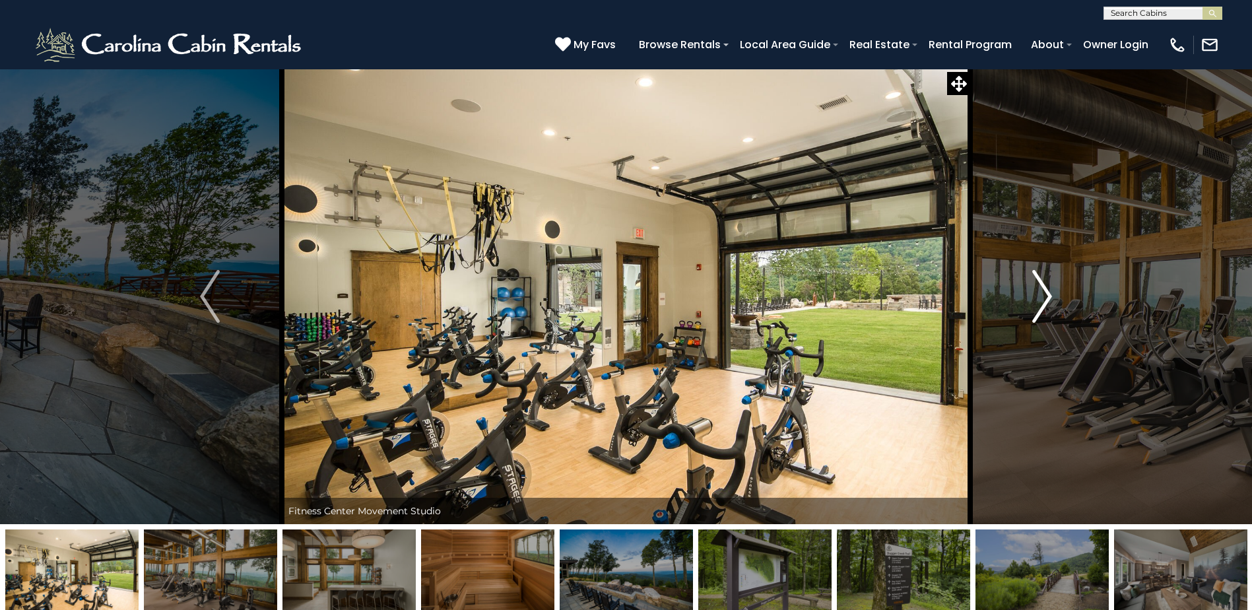
click at [1040, 298] on img "Next" at bounding box center [1042, 296] width 20 height 53
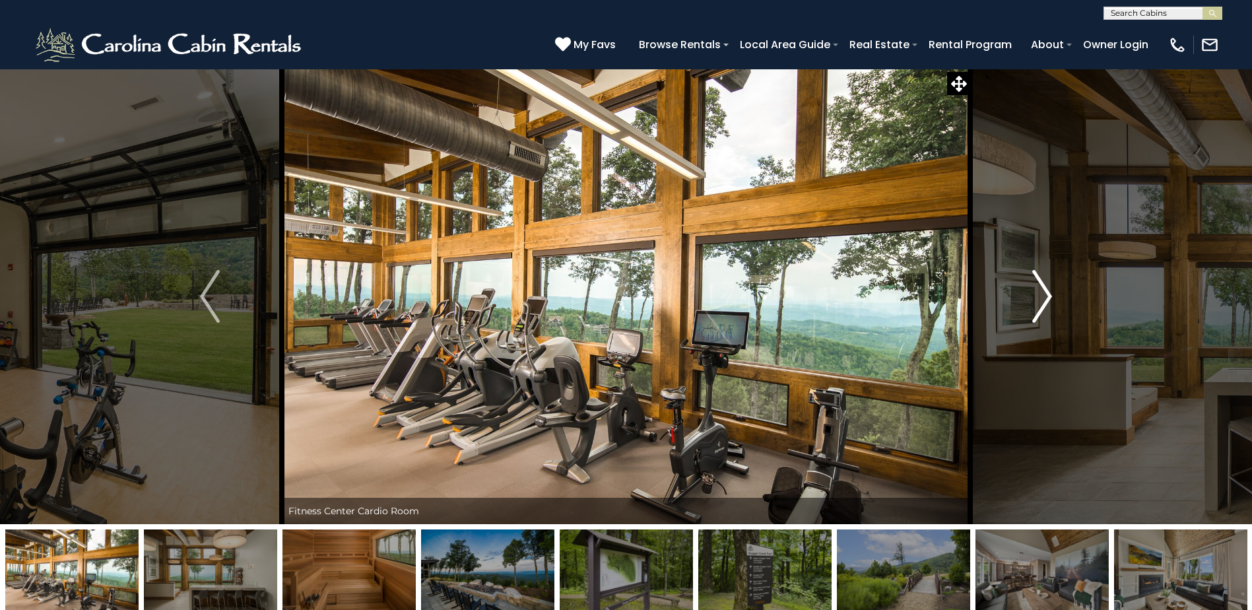
click at [1040, 298] on img "Next" at bounding box center [1042, 296] width 20 height 53
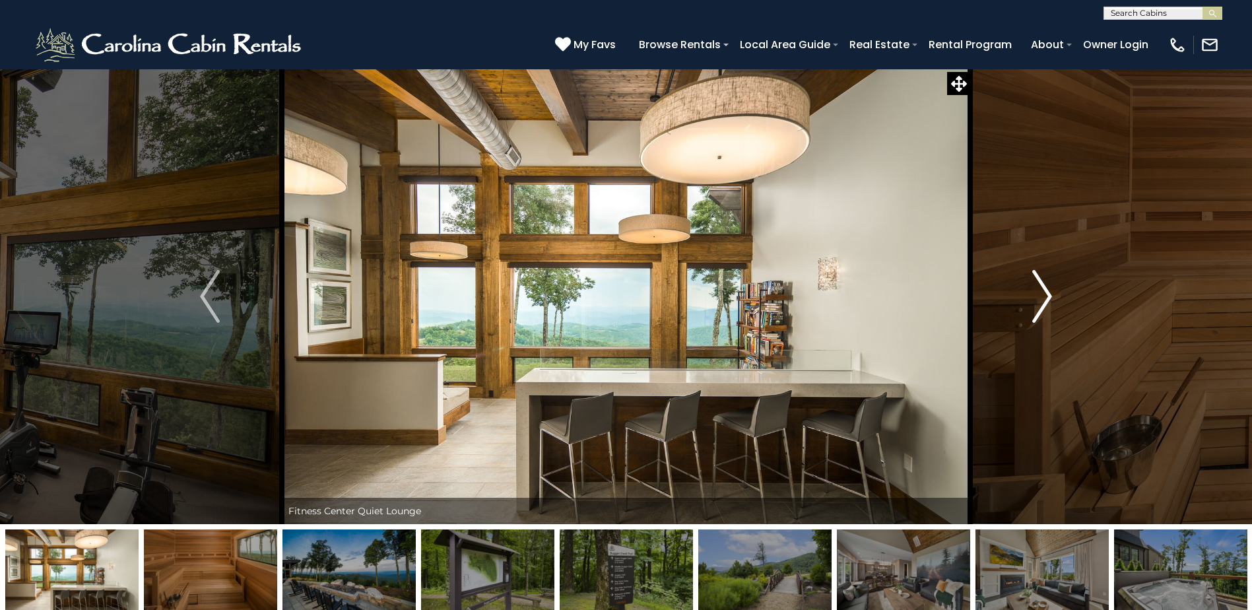
click at [1040, 298] on img "Next" at bounding box center [1042, 296] width 20 height 53
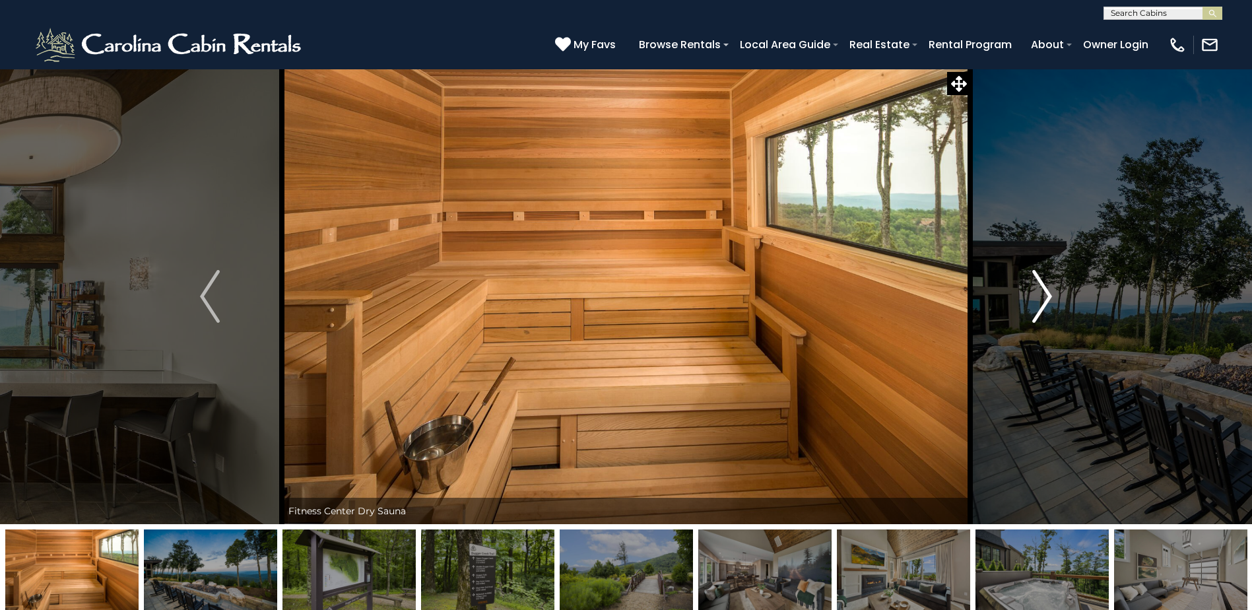
click at [1040, 298] on img "Next" at bounding box center [1042, 296] width 20 height 53
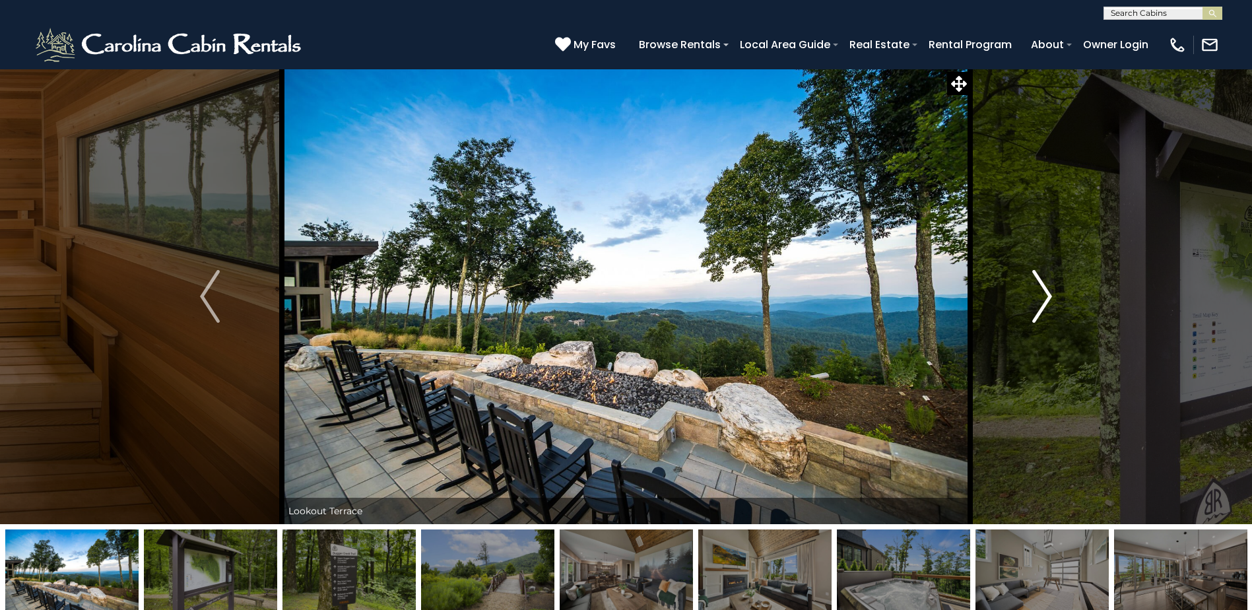
click at [1040, 298] on img "Next" at bounding box center [1042, 296] width 20 height 53
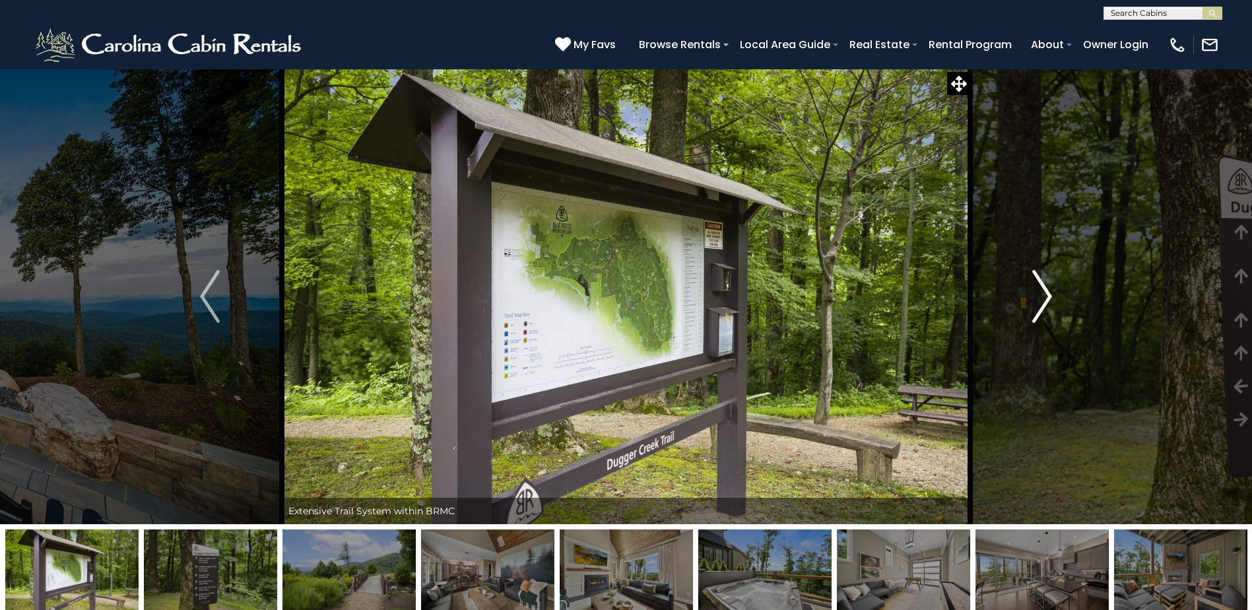
click at [1040, 298] on img "Next" at bounding box center [1042, 296] width 20 height 53
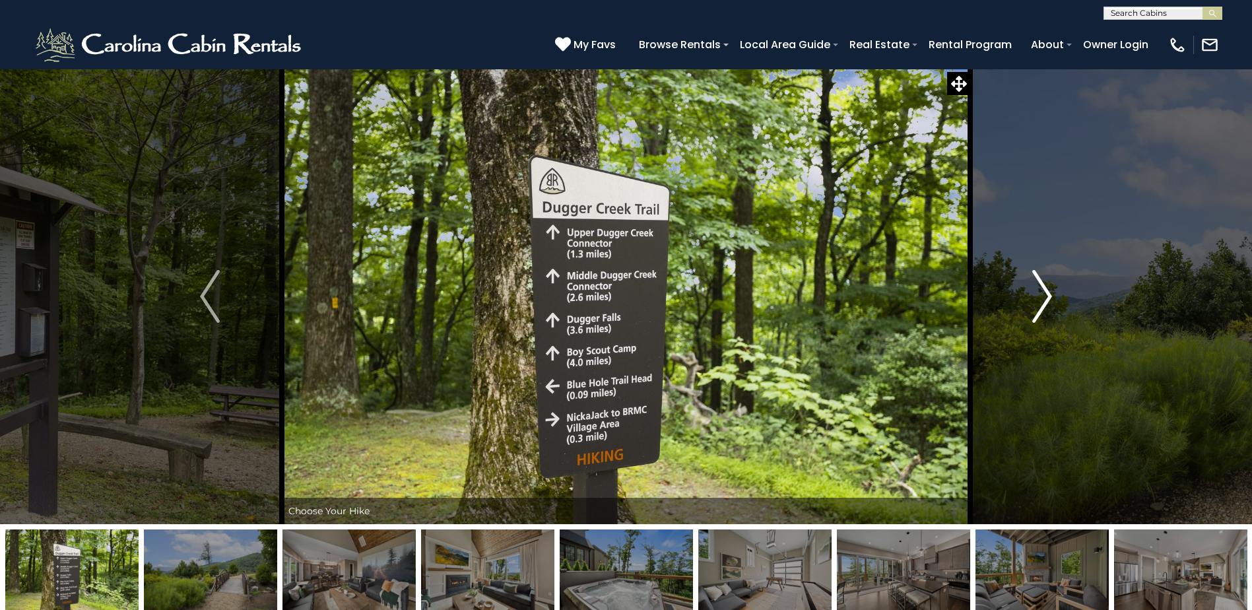
click at [1040, 298] on img "Next" at bounding box center [1042, 296] width 20 height 53
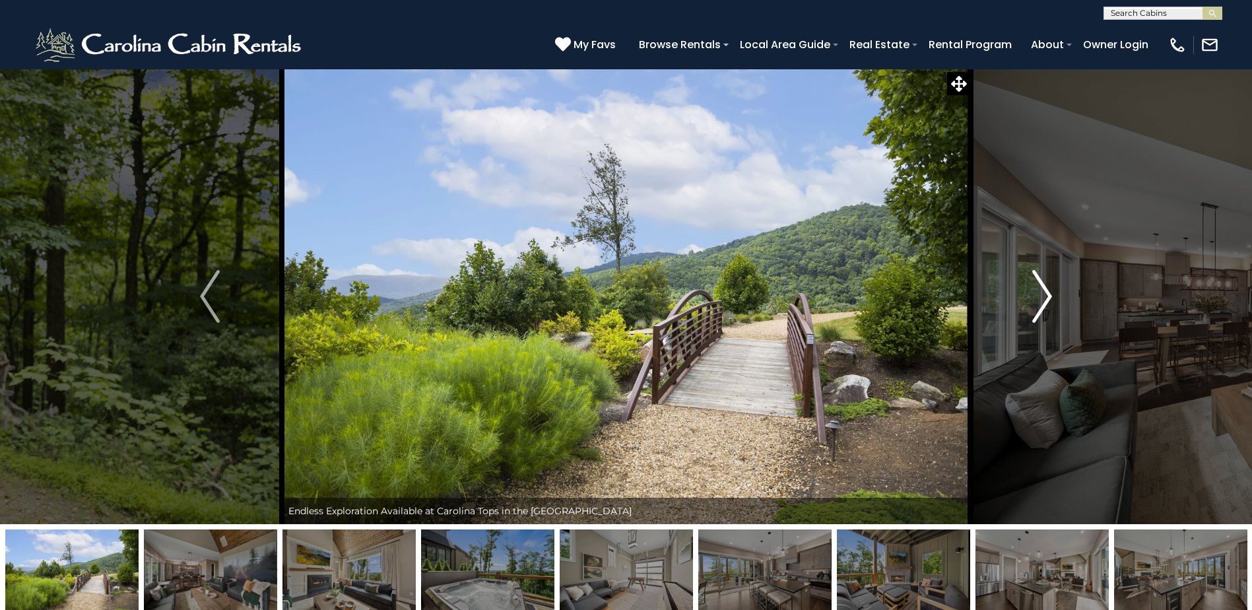
click at [1040, 298] on img "Next" at bounding box center [1042, 296] width 20 height 53
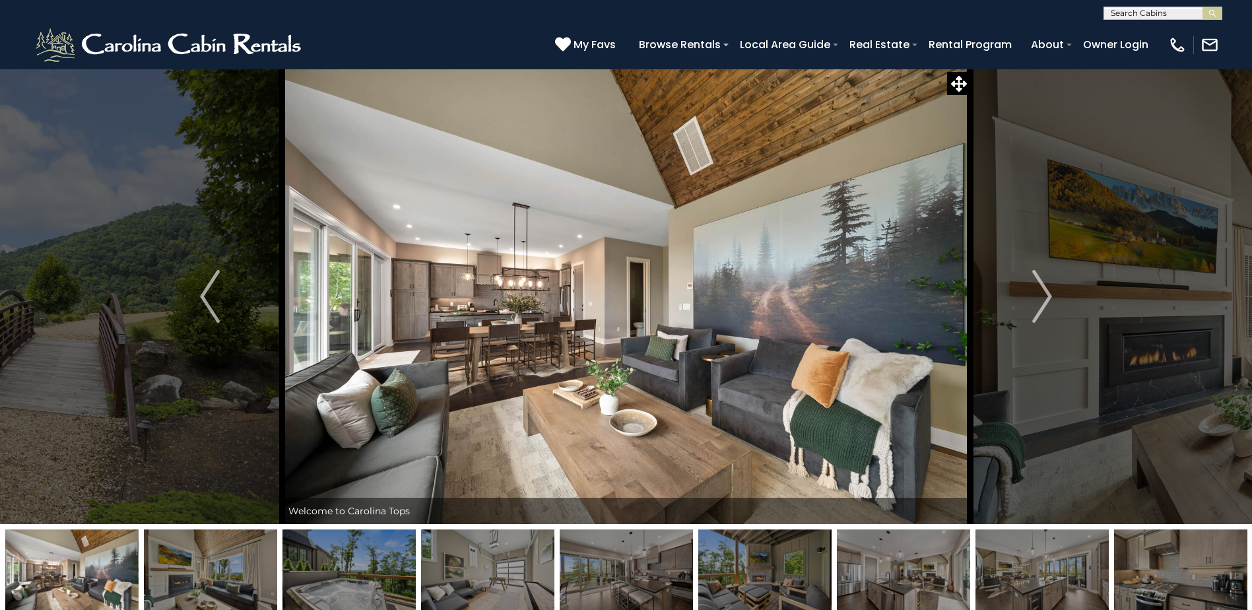
drag, startPoint x: 405, startPoint y: 40, endPoint x: 290, endPoint y: 16, distance: 116.8
click at [290, 16] on div "**********" at bounding box center [626, 10] width 1252 height 20
